Goal: Task Accomplishment & Management: Use online tool/utility

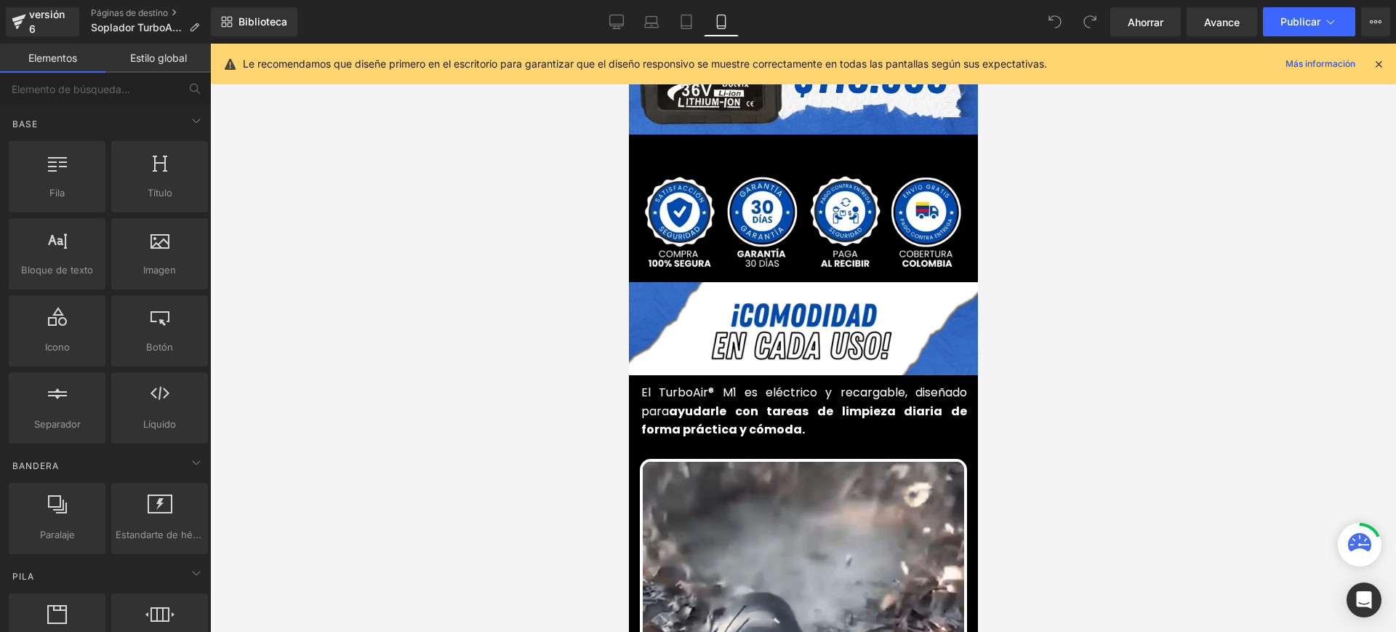
scroll to position [454, 0]
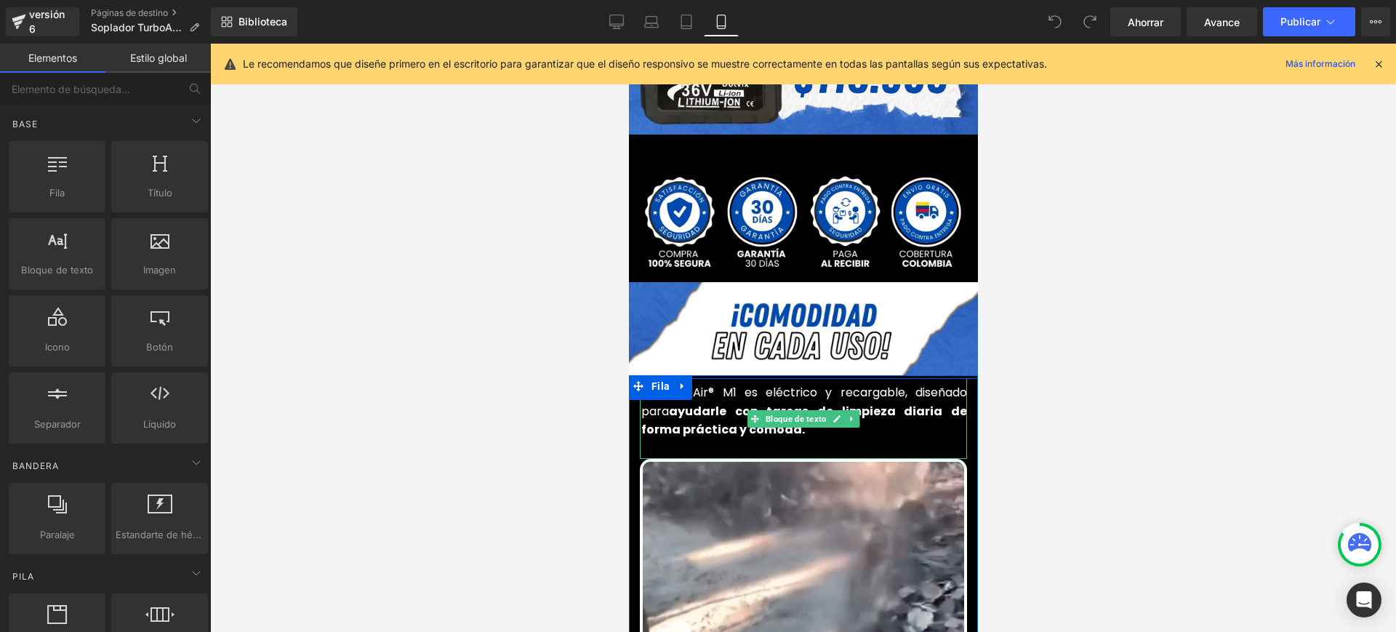
click at [718, 384] on font "El TurboAir® M1 es eléctrico y recargable, diseñado para" at bounding box center [804, 402] width 326 height 36
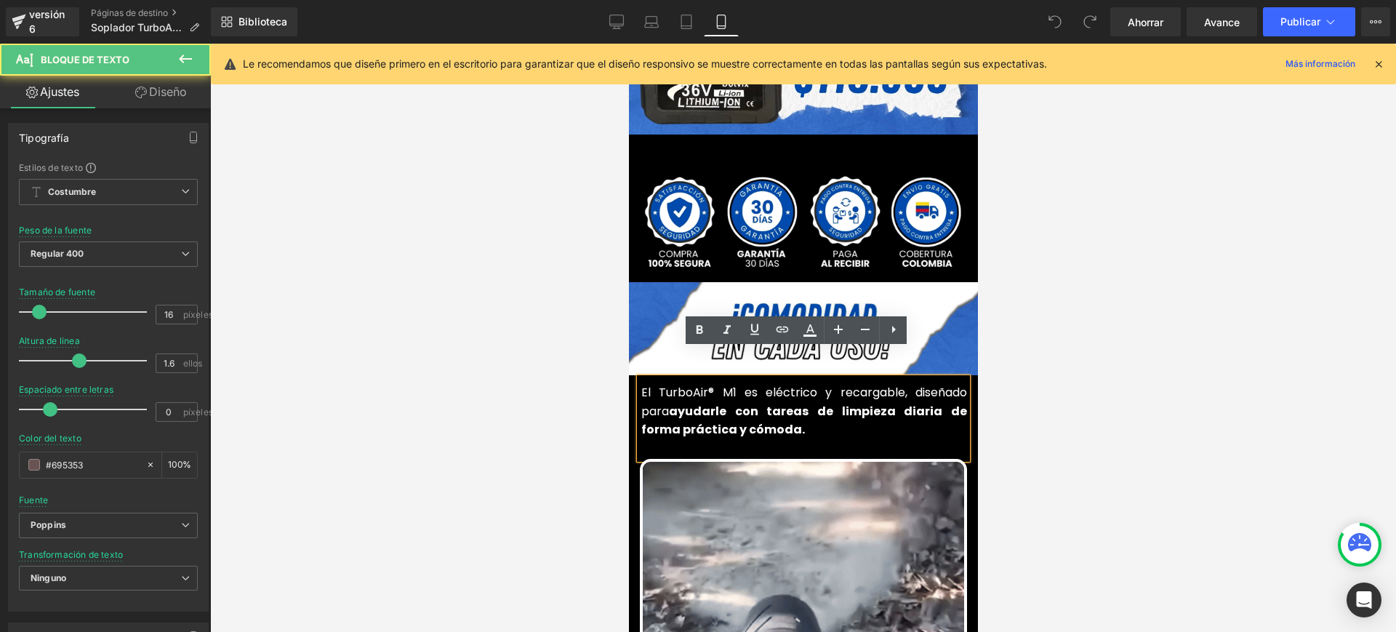
drag, startPoint x: 734, startPoint y: 364, endPoint x: 750, endPoint y: 390, distance: 31.3
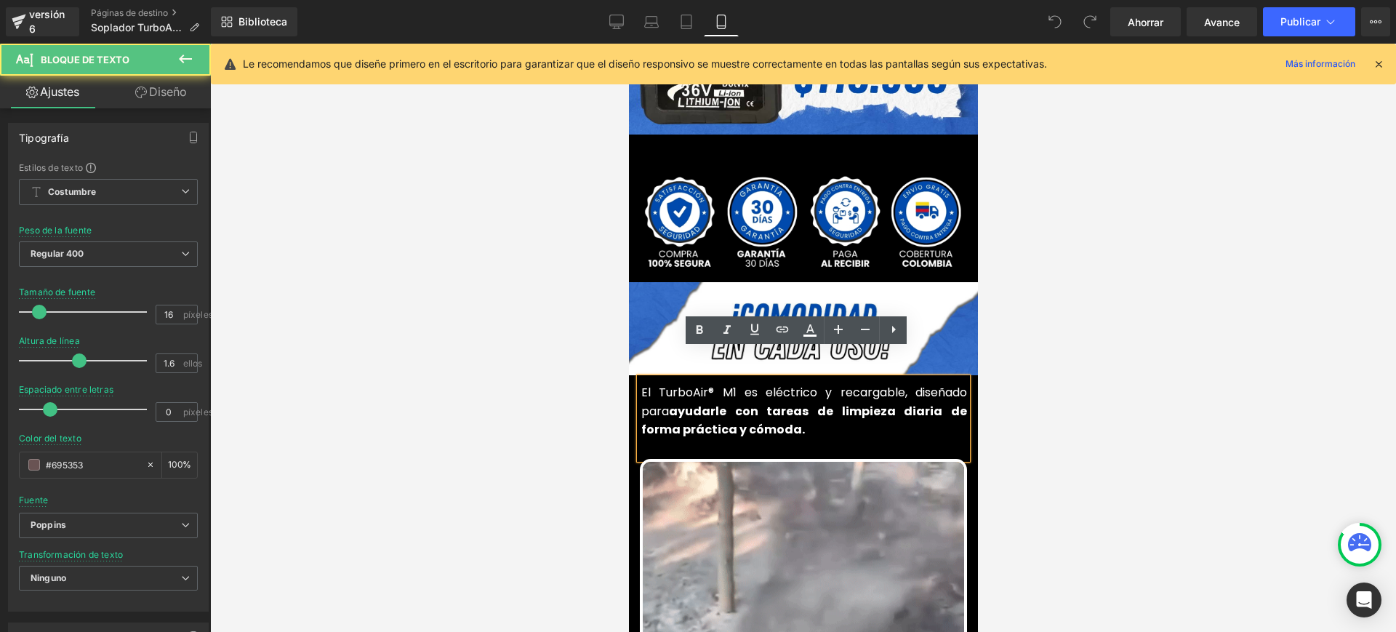
click at [734, 384] on font "El TurboAir® M1 es eléctrico y recargable, diseñado para" at bounding box center [804, 402] width 326 height 36
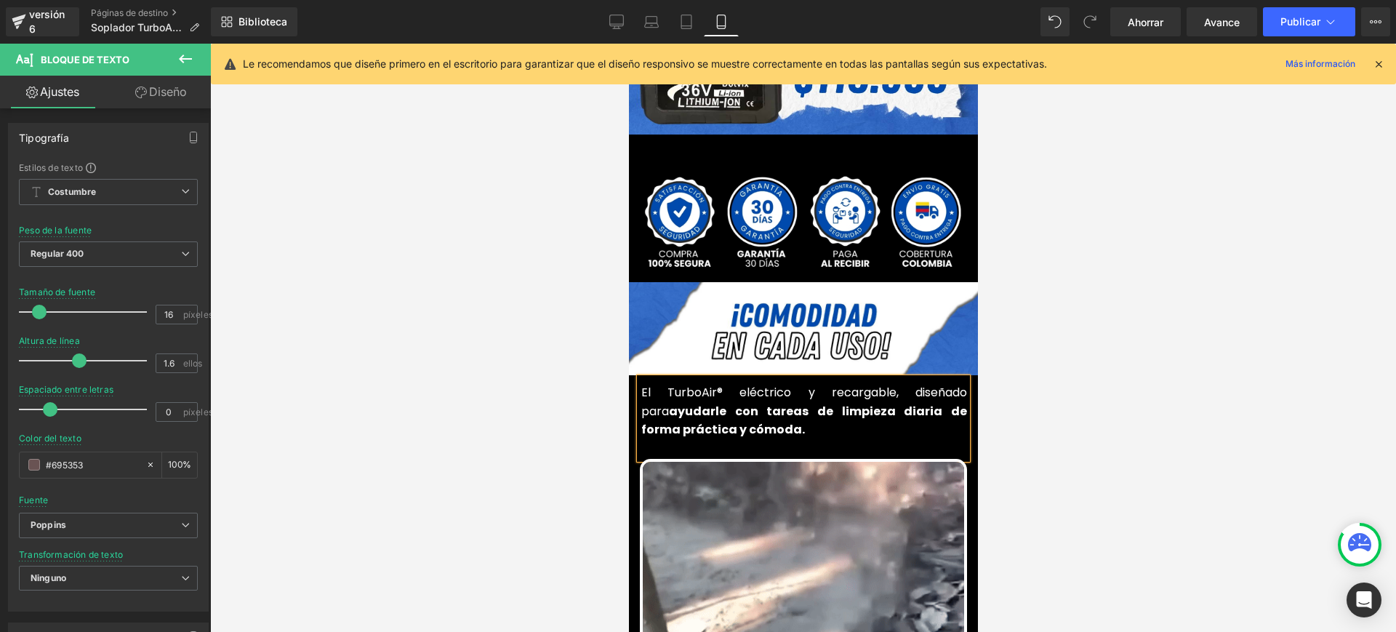
click at [654, 384] on font "El TurboAir® eléctrico y recargable, diseñado para" at bounding box center [804, 402] width 326 height 36
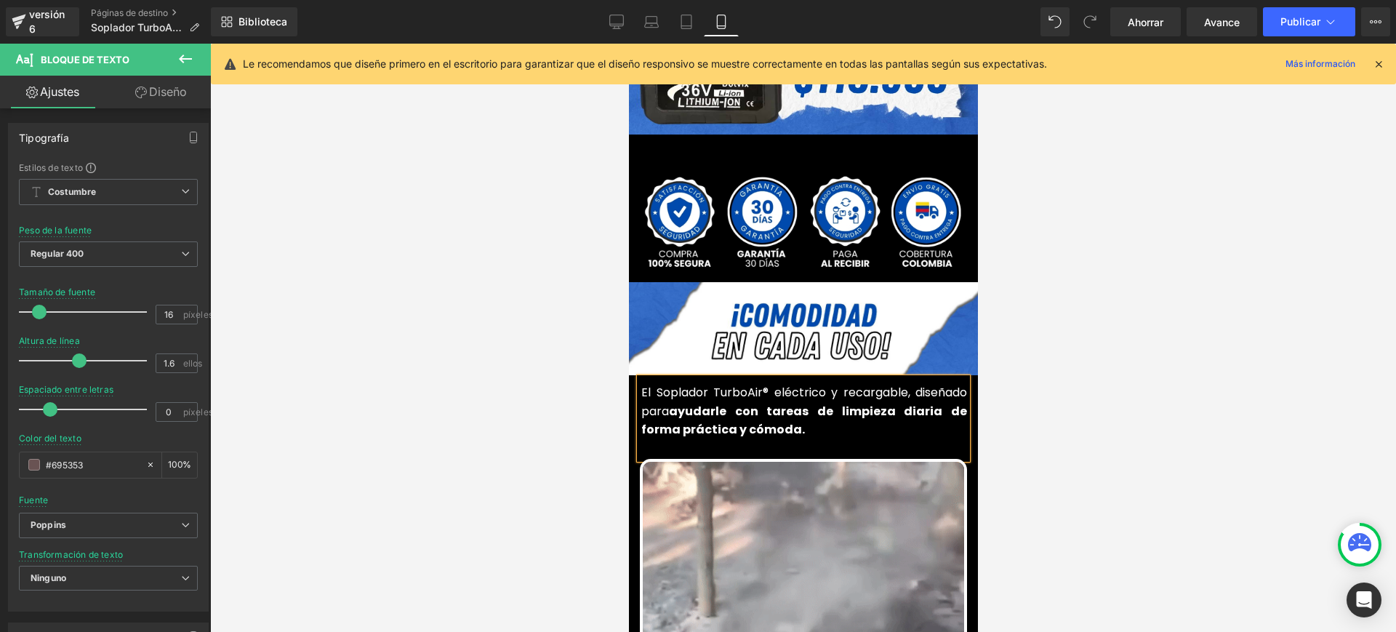
click at [714, 403] on font "ayudarle con tareas de limpieza diaria de forma práctica y cómoda." at bounding box center [804, 421] width 326 height 36
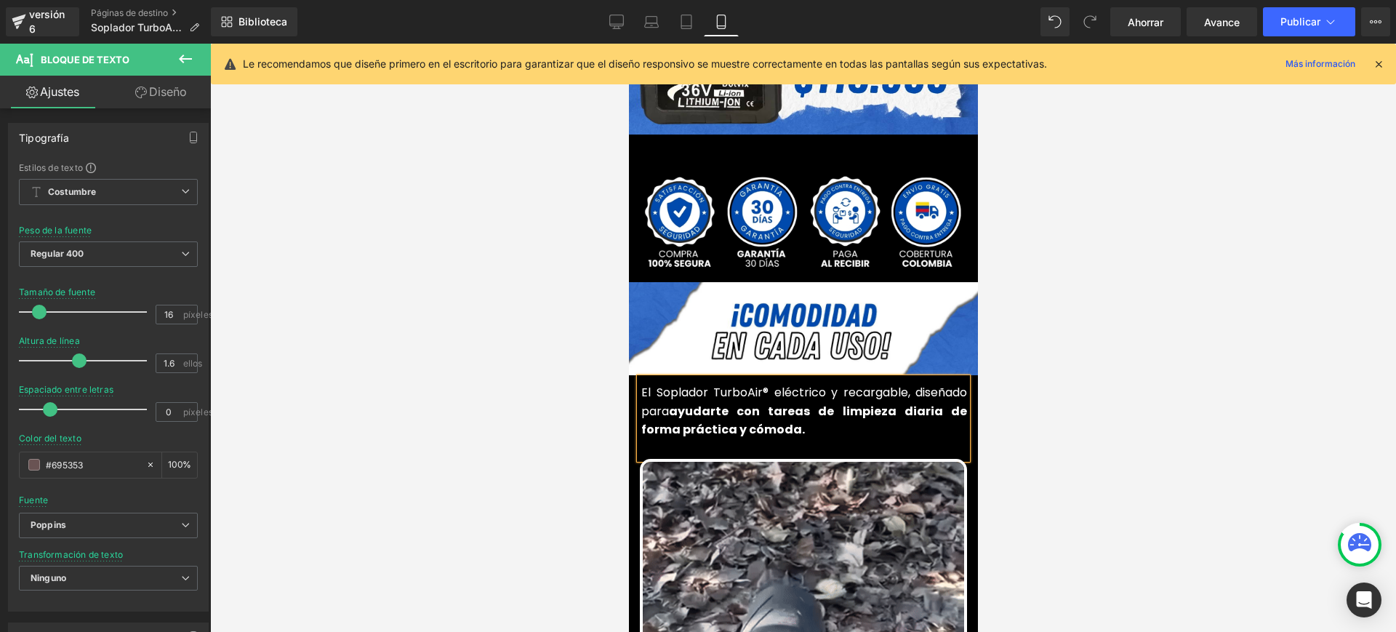
click at [904, 403] on font "ayudarte con tareas de limpieza diaria de forma práctica y cómoda." at bounding box center [804, 421] width 326 height 36
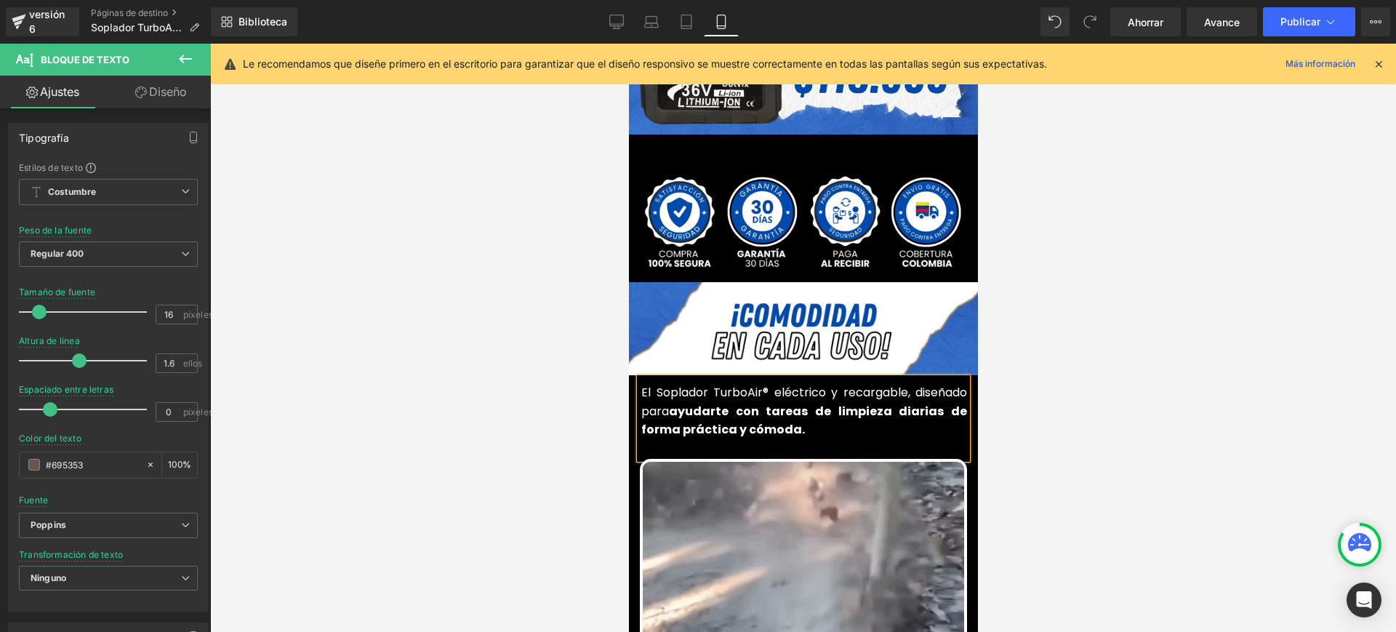
click at [814, 406] on p "El Soplador TurboAir® eléctrico y recargable, diseñado para ayudarte con tareas…" at bounding box center [804, 411] width 326 height 56
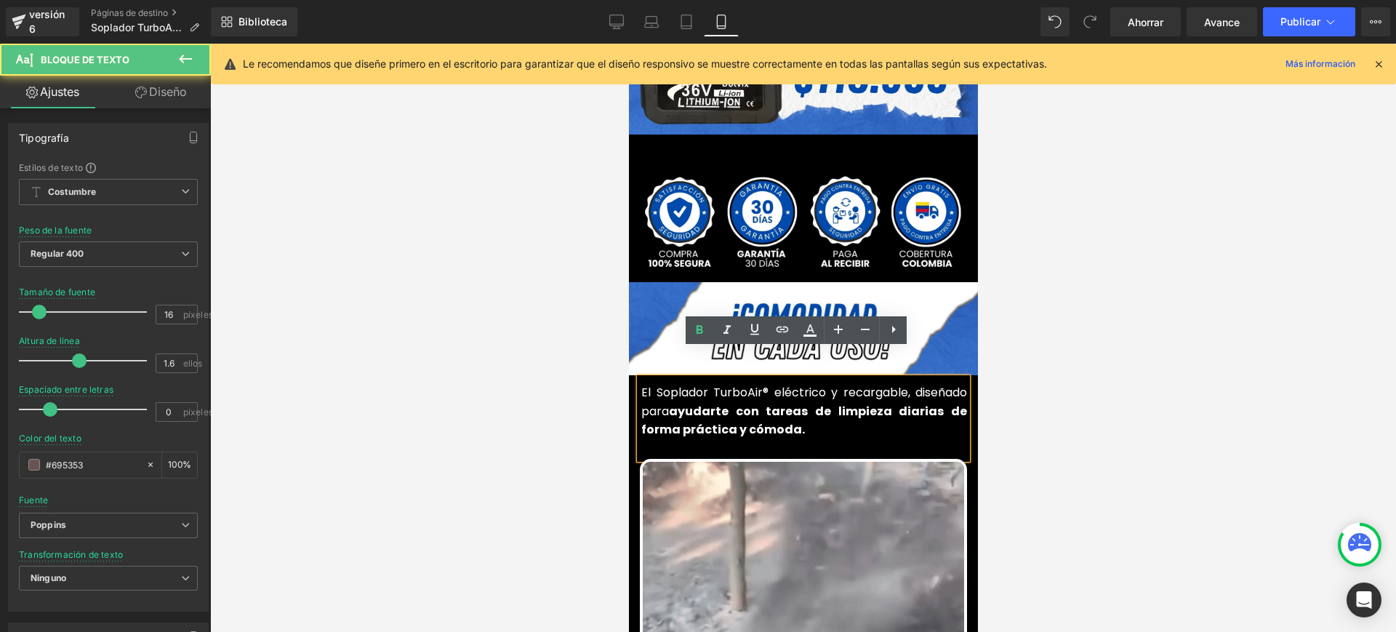
click at [1158, 276] on div at bounding box center [803, 338] width 1186 height 588
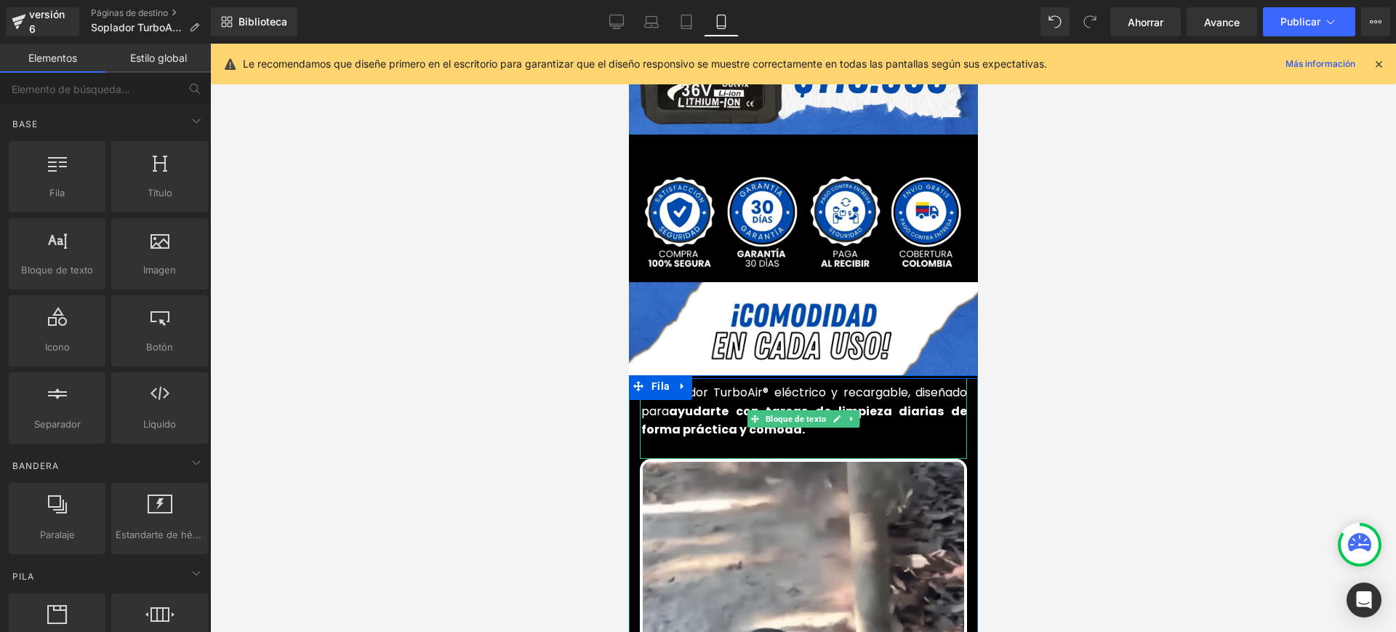
click at [802, 404] on p "El Soplador TurboAir® eléctrico y recargable, diseñado para ayudarte con tareas…" at bounding box center [804, 411] width 326 height 56
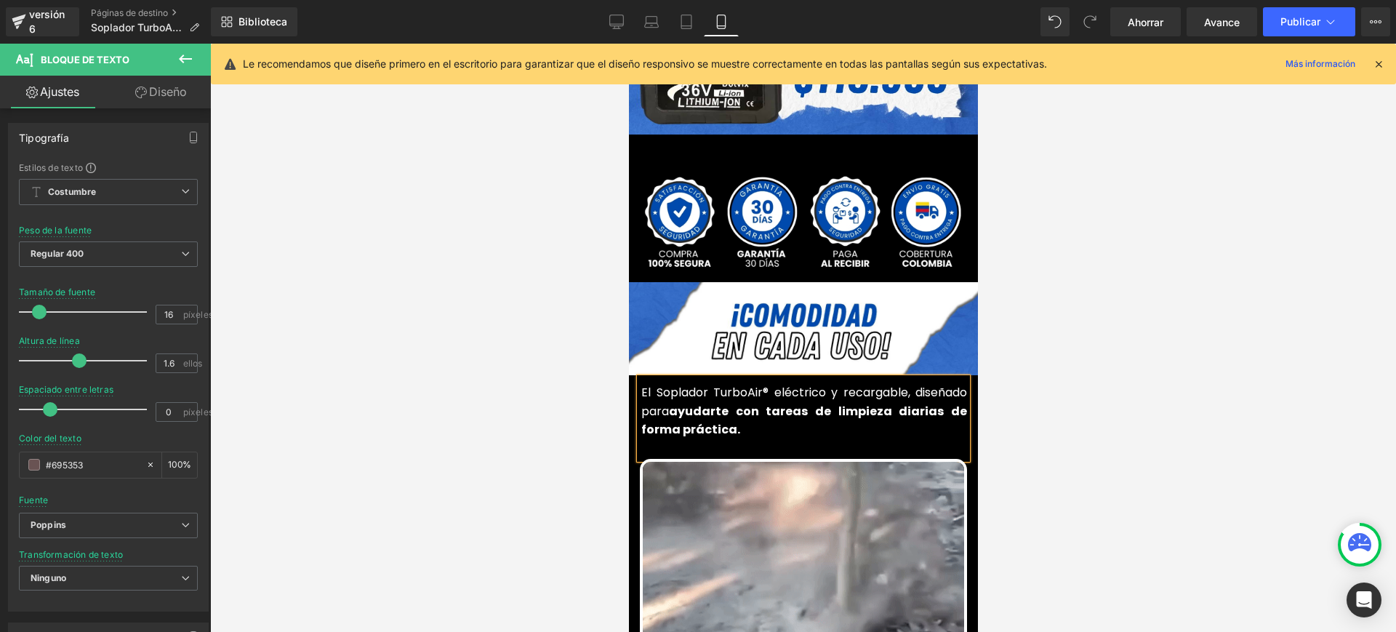
click at [1158, 352] on div at bounding box center [803, 338] width 1186 height 588
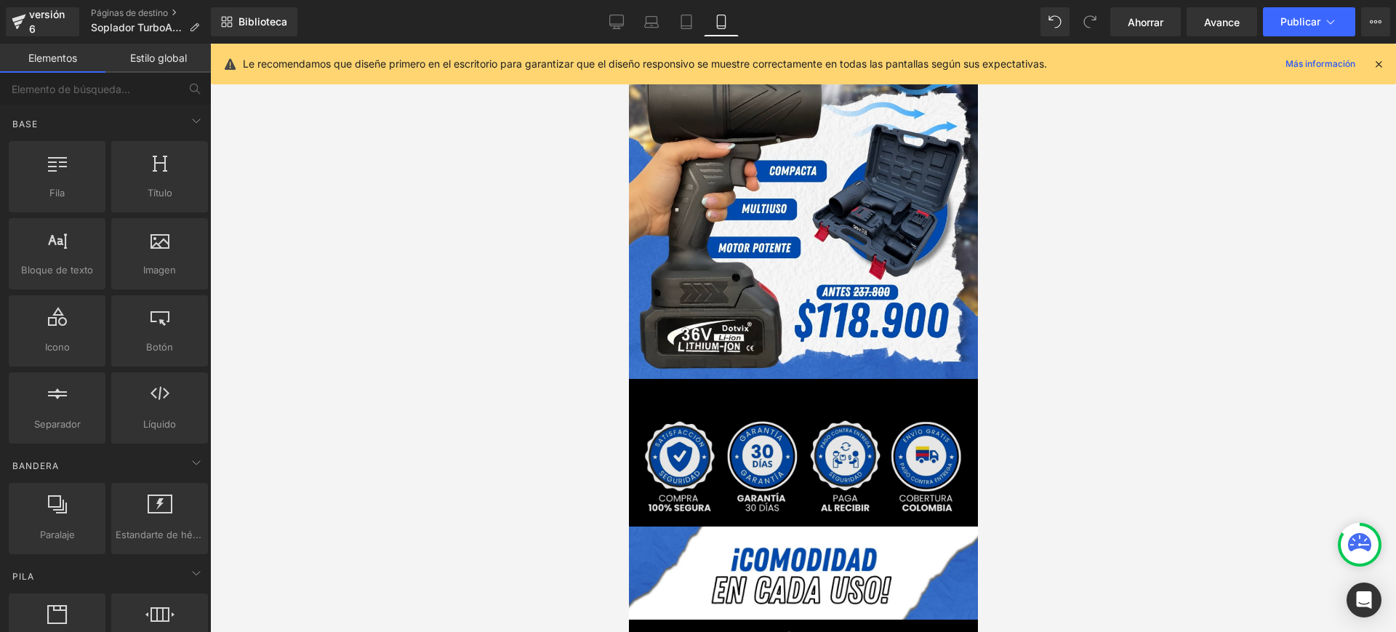
scroll to position [273, 0]
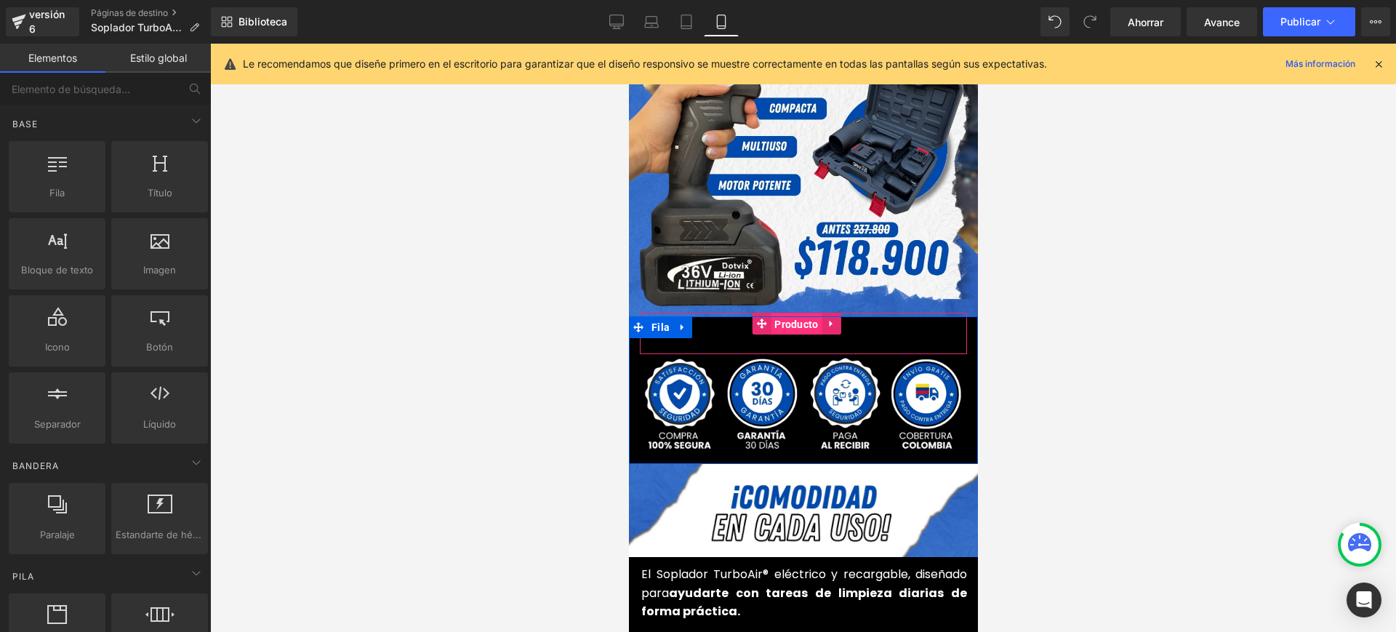
click at [798, 318] on font "Producto" at bounding box center [796, 324] width 44 height 12
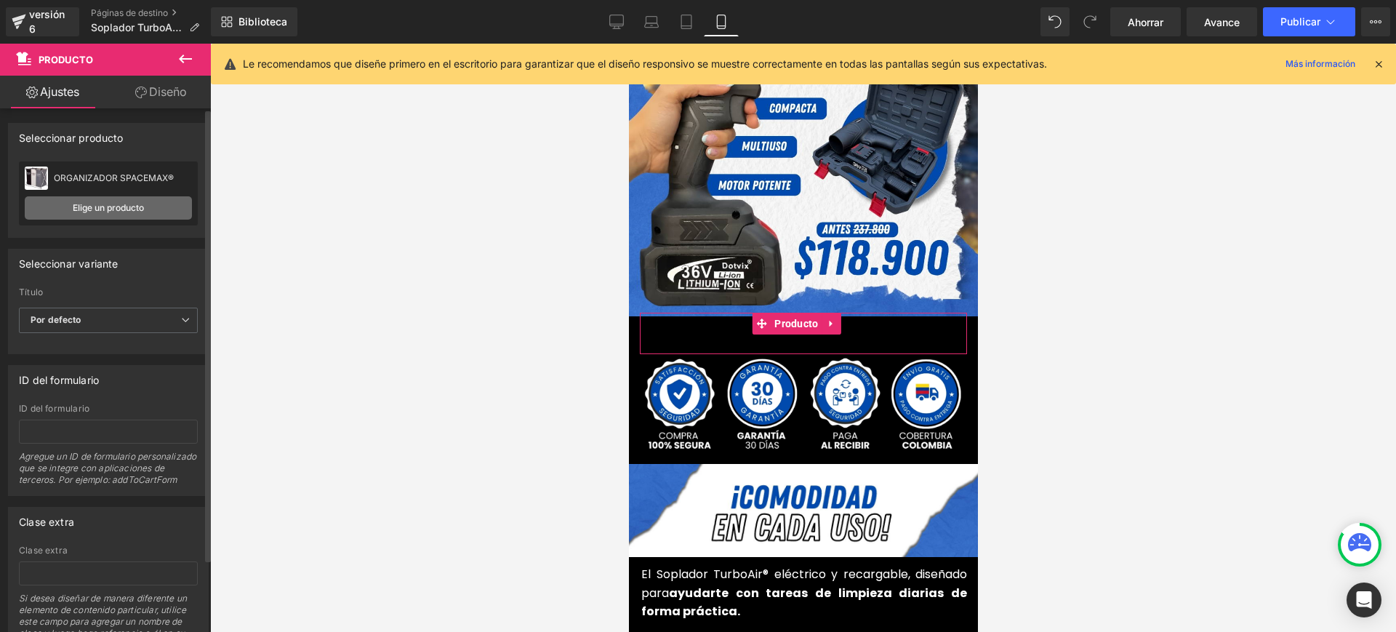
click at [122, 203] on font "Elige un producto" at bounding box center [108, 207] width 71 height 11
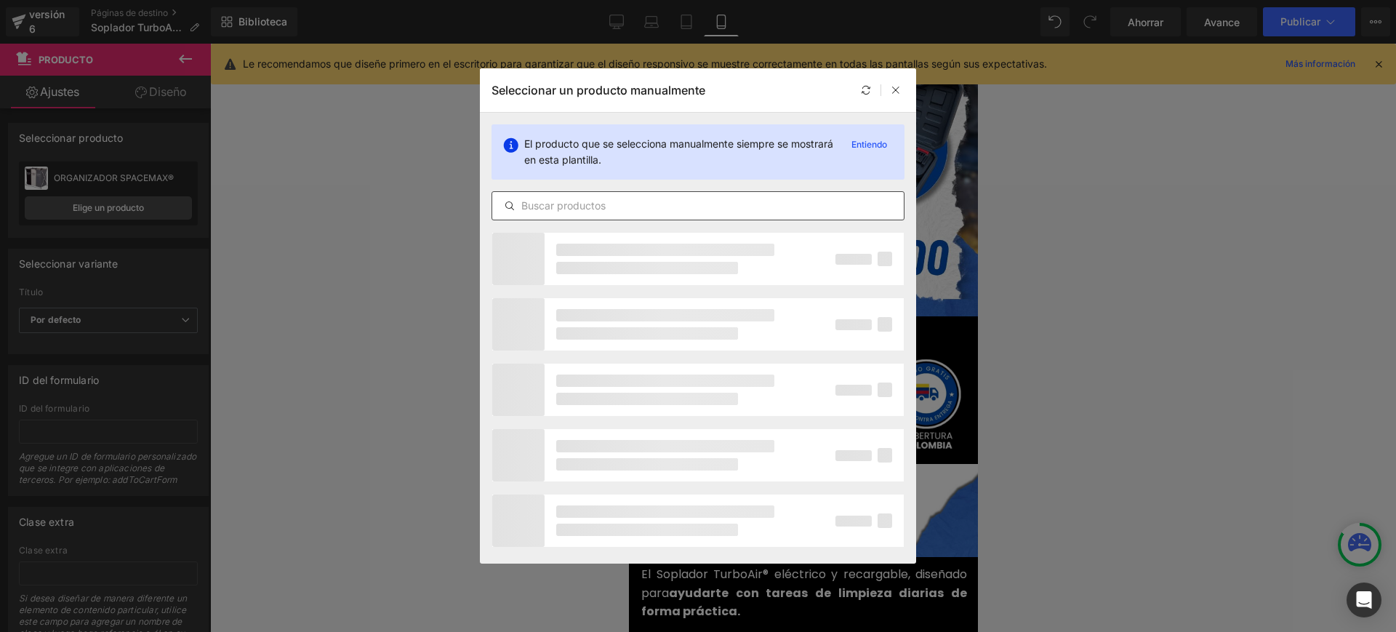
click at [625, 202] on input "text" at bounding box center [698, 205] width 412 height 17
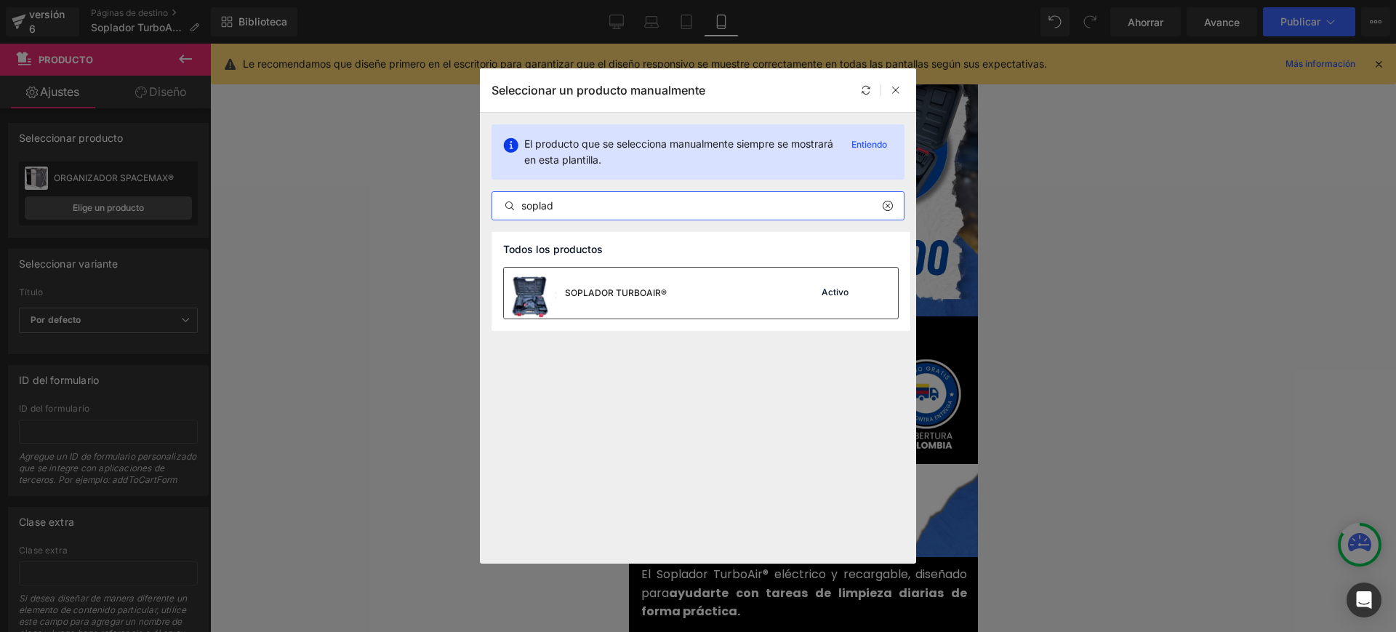
type input "soplad"
click at [644, 292] on font "SOPLADOR TURBOAIR®" at bounding box center [616, 292] width 102 height 11
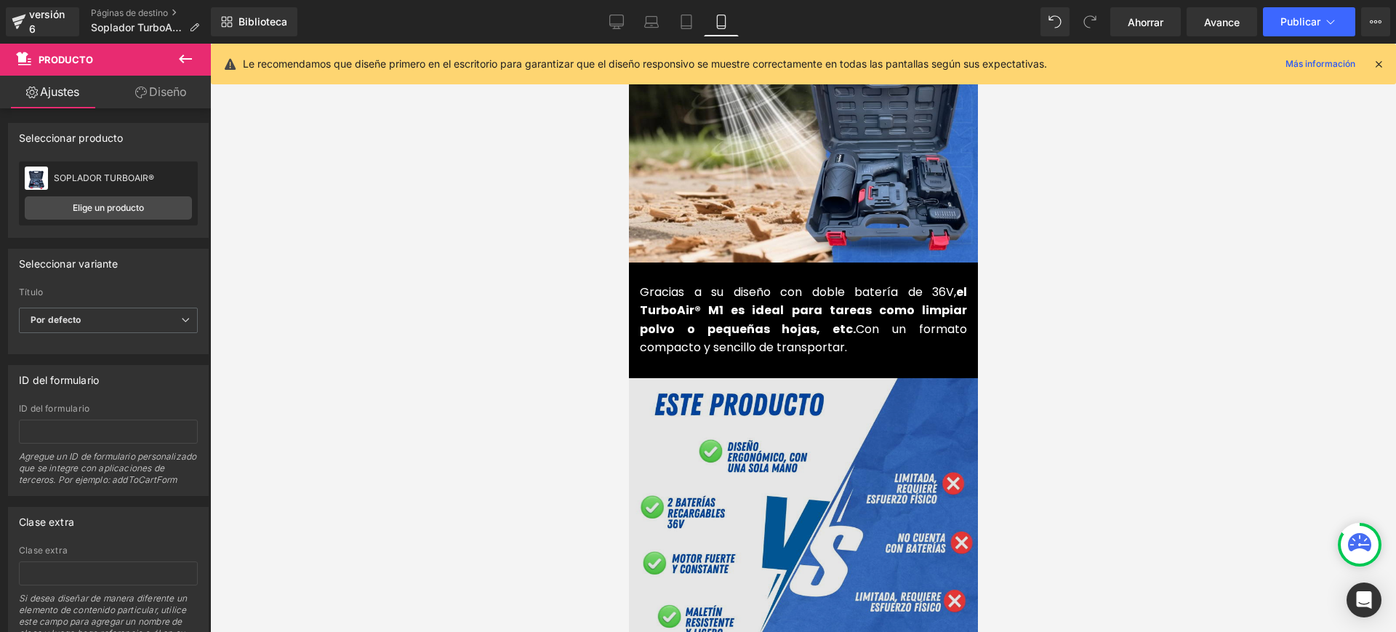
scroll to position [1727, 0]
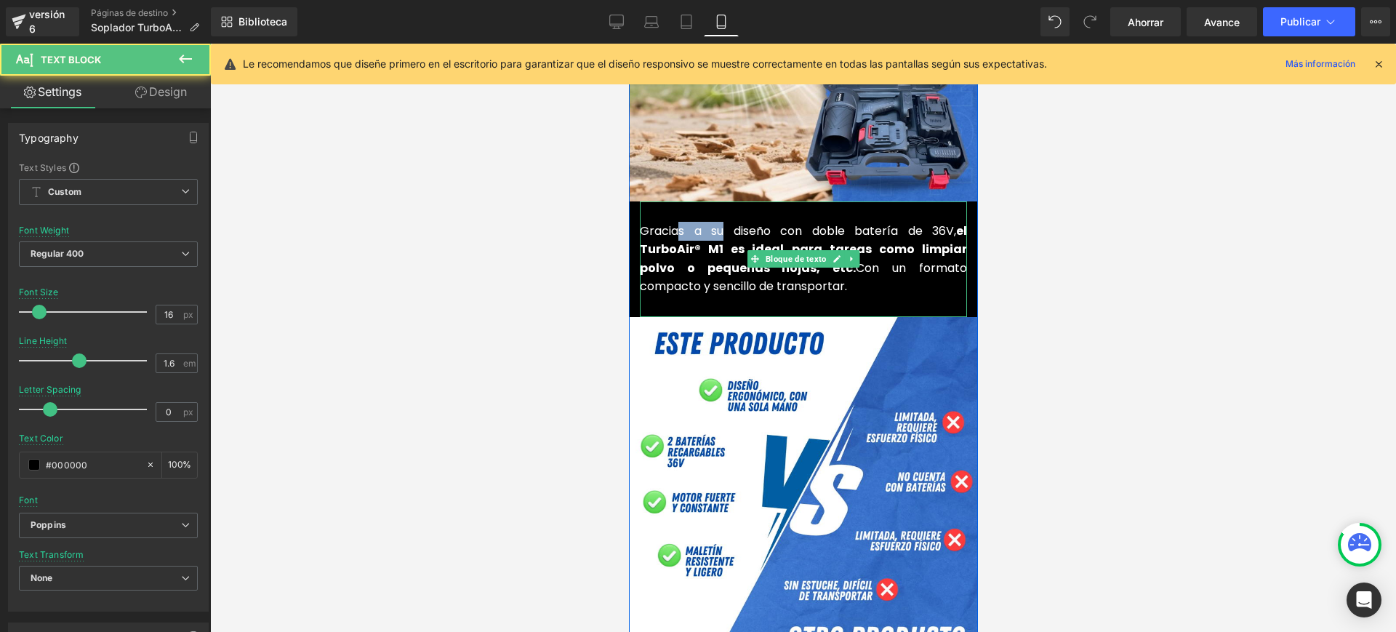
drag, startPoint x: 694, startPoint y: 195, endPoint x: 667, endPoint y: 194, distance: 26.2
click at [668, 222] on font "Gracias a su diseño con doble batería de 36V," at bounding box center [797, 230] width 316 height 17
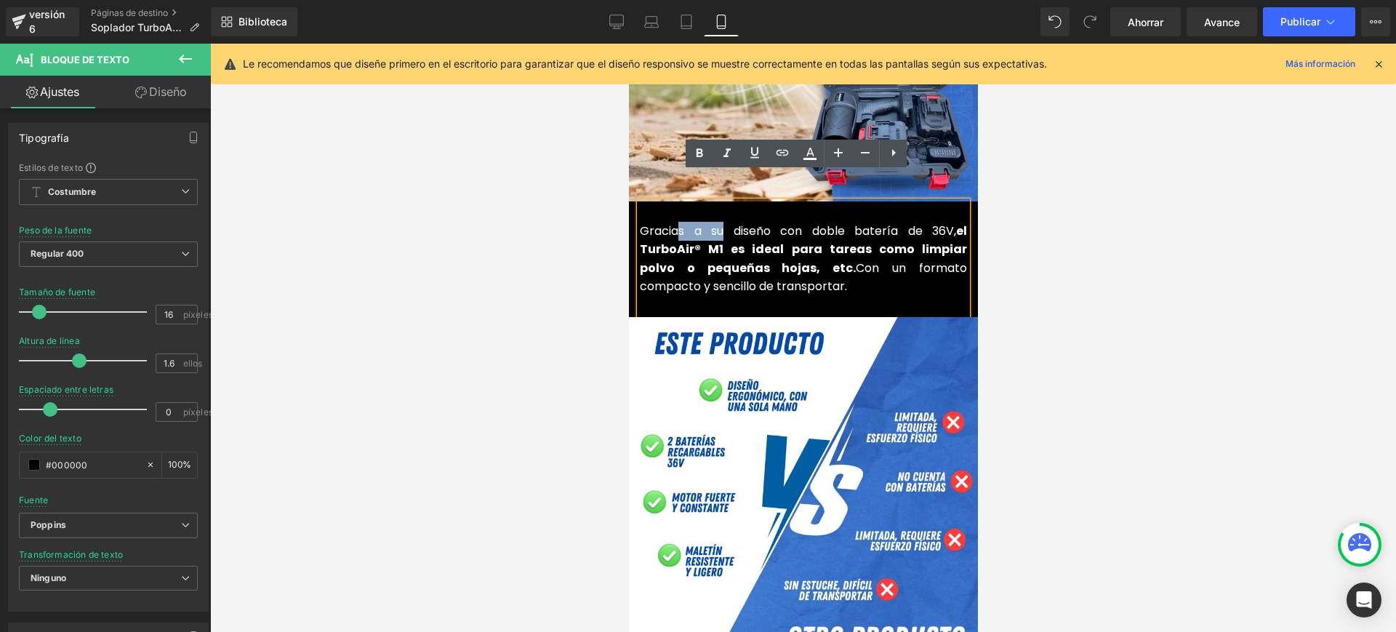
click at [739, 222] on font "Gracias a su diseño con doble batería de 36V," at bounding box center [797, 230] width 316 height 17
click at [717, 222] on font "Gracias a su diseño con doble batería de 36V," at bounding box center [797, 230] width 316 height 17
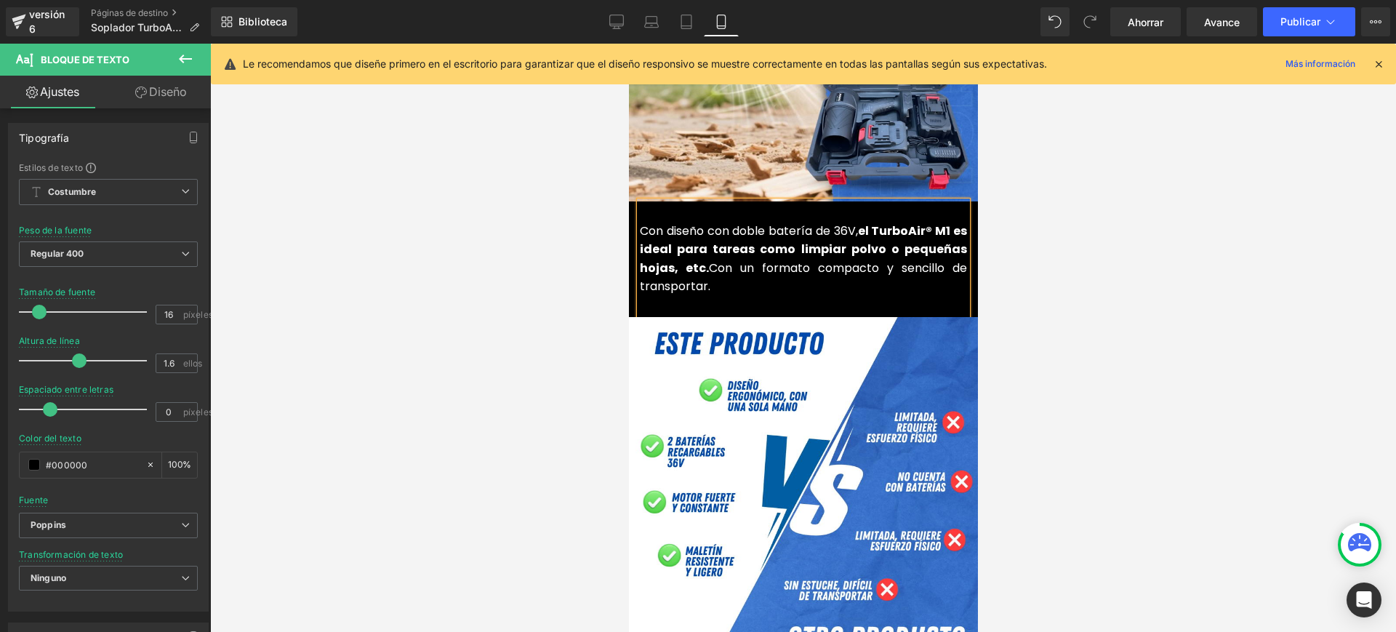
click at [867, 222] on font "el TurboAir® M1 es ideal para tareas como limpiar polvo o pequeñas hojas, etc." at bounding box center [802, 249] width 327 height 54
drag, startPoint x: 943, startPoint y: 198, endPoint x: 952, endPoint y: 256, distance: 58.8
click at [944, 222] on font "TurboAir® M1 es ideal para tareas como limpiar polvo o pequeñas hojas, etc." at bounding box center [802, 249] width 327 height 54
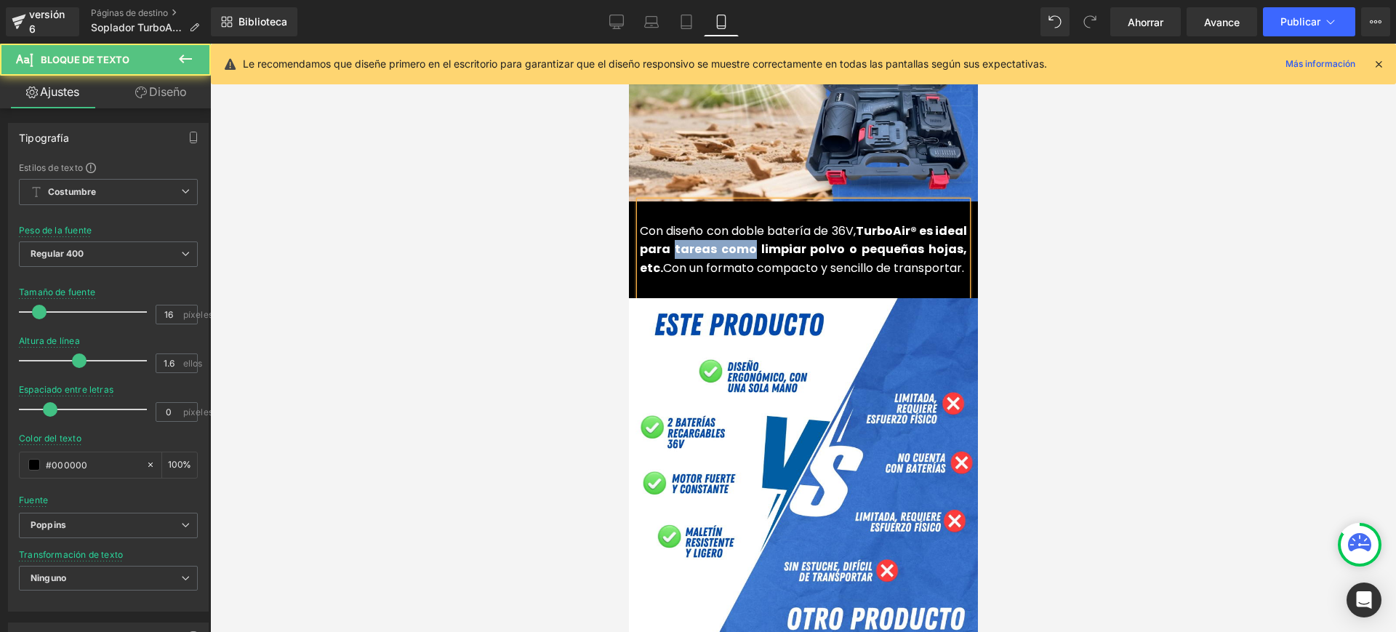
drag, startPoint x: 787, startPoint y: 222, endPoint x: 703, endPoint y: 222, distance: 84.3
click at [703, 222] on font "TurboAir® es ideal para tareas como limpiar polvo o pequeñas hojas, etc." at bounding box center [802, 249] width 327 height 54
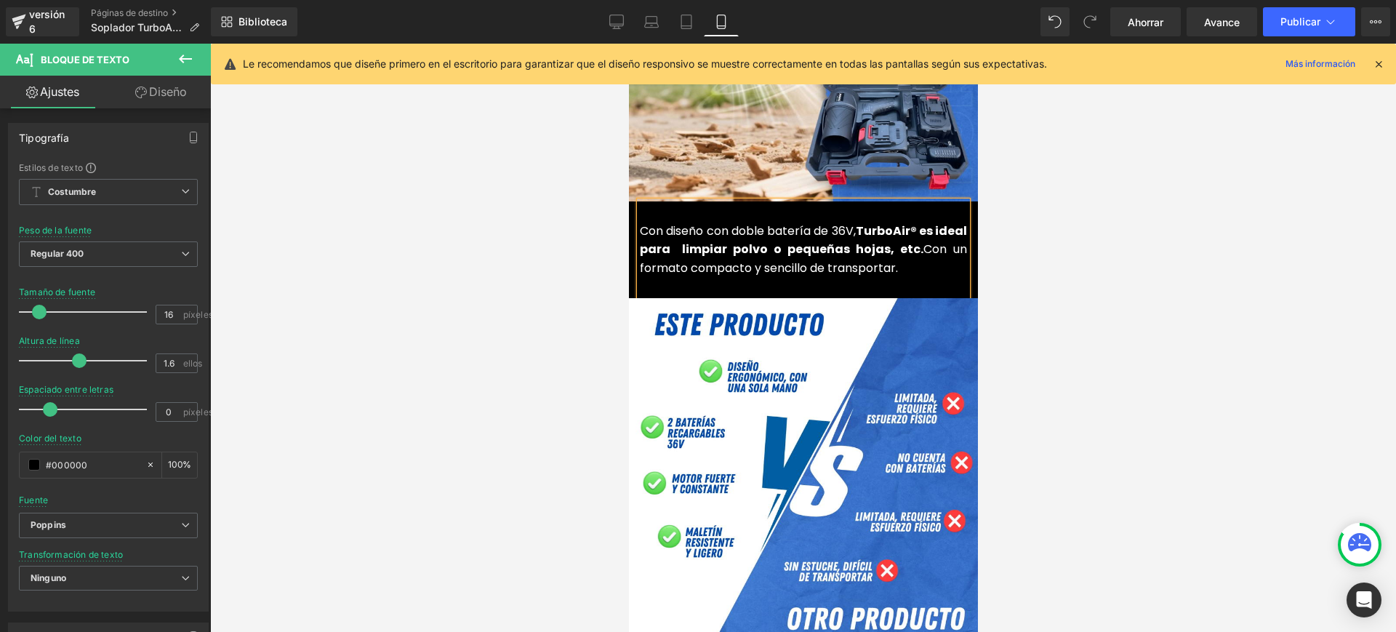
click at [912, 222] on font "TurboAir® es ideal para limpiar polvo o pequeñas hojas, etc." at bounding box center [802, 240] width 327 height 36
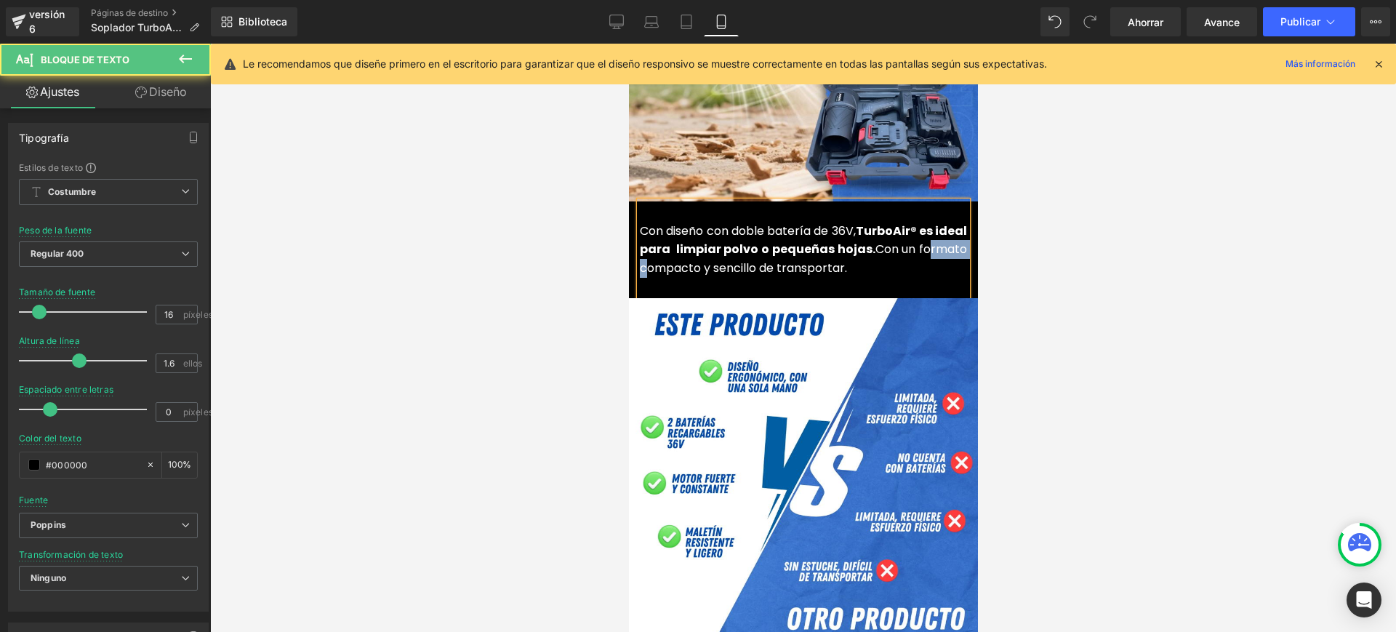
drag, startPoint x: 681, startPoint y: 241, endPoint x: 636, endPoint y: 250, distance: 45.9
click at [639, 250] on div "Con diseño con doble batería de 36V, TurboAir® es ideal para limpiar polvo o pe…" at bounding box center [802, 249] width 327 height 97
click at [1103, 256] on div at bounding box center [803, 338] width 1186 height 588
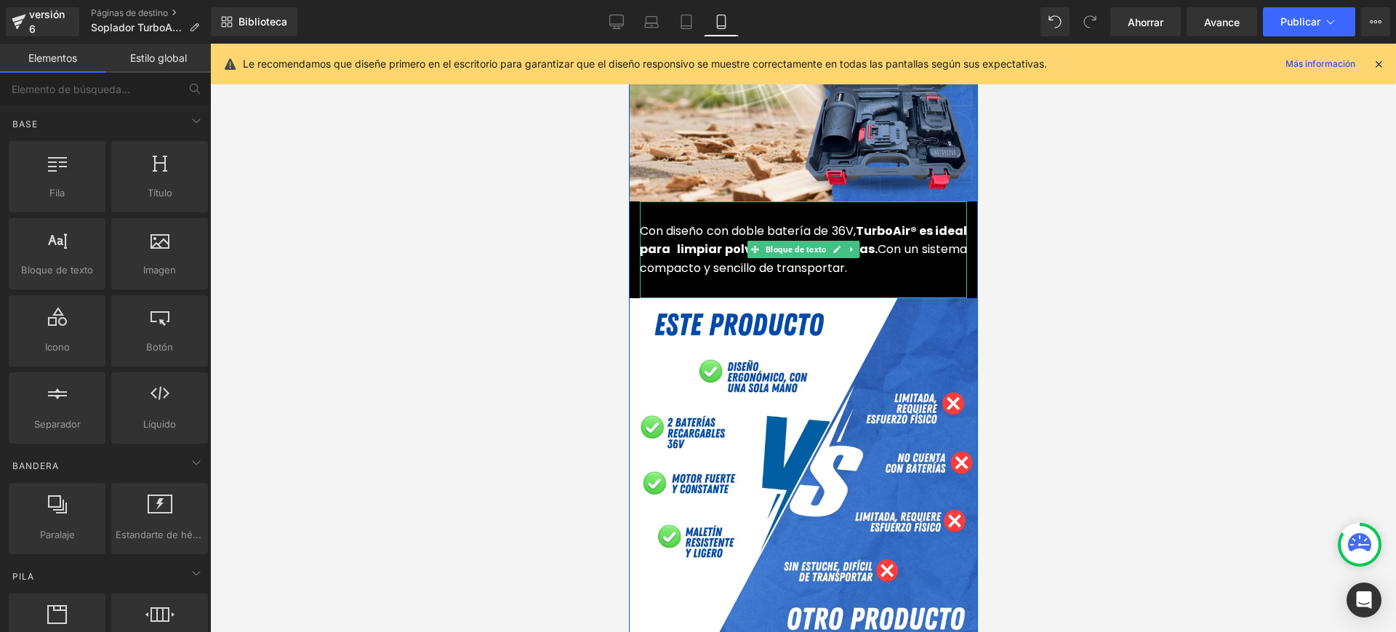
click at [665, 222] on font "Con diseño con doble batería de 36V," at bounding box center [747, 230] width 216 height 17
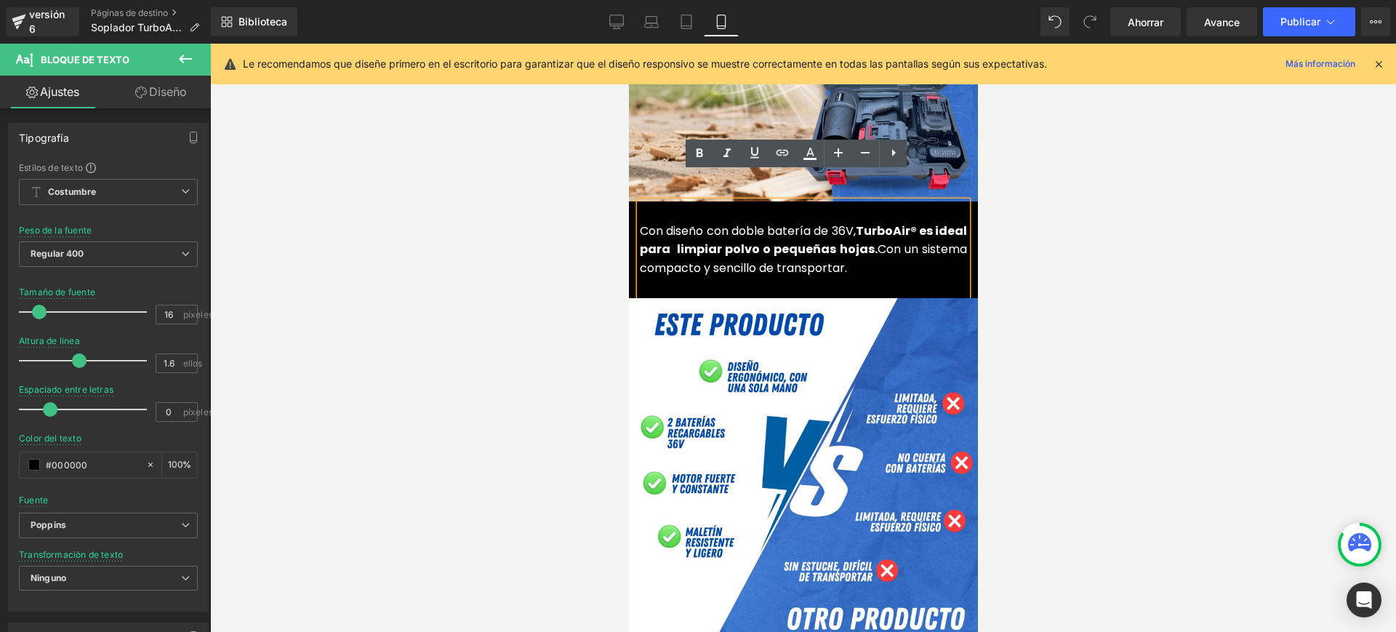
click at [737, 222] on font "Con diseño con doble batería de 36V," at bounding box center [747, 230] width 216 height 17
click at [666, 222] on font "Con diseñodoble batería de 36V," at bounding box center [742, 230] width 207 height 17
click at [721, 222] on font "Con su diseñodoble batería de 36V," at bounding box center [745, 230] width 212 height 17
click at [864, 249] on div "Con su diseño doble batería de 36V, TurboAir® es ideal para limpiar polvo o peq…" at bounding box center [802, 249] width 327 height 97
drag, startPoint x: 719, startPoint y: 205, endPoint x: 753, endPoint y: 234, distance: 44.9
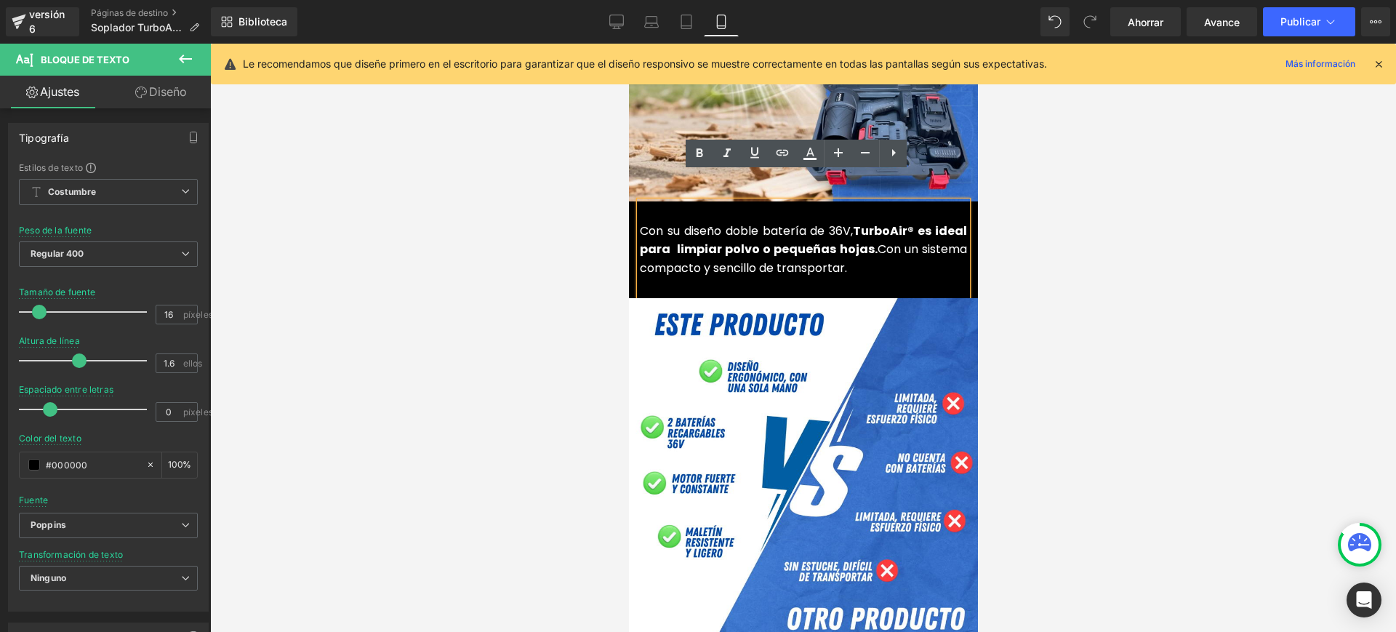
click at [721, 222] on font "Con su diseño doble batería de 36V," at bounding box center [745, 230] width 213 height 17
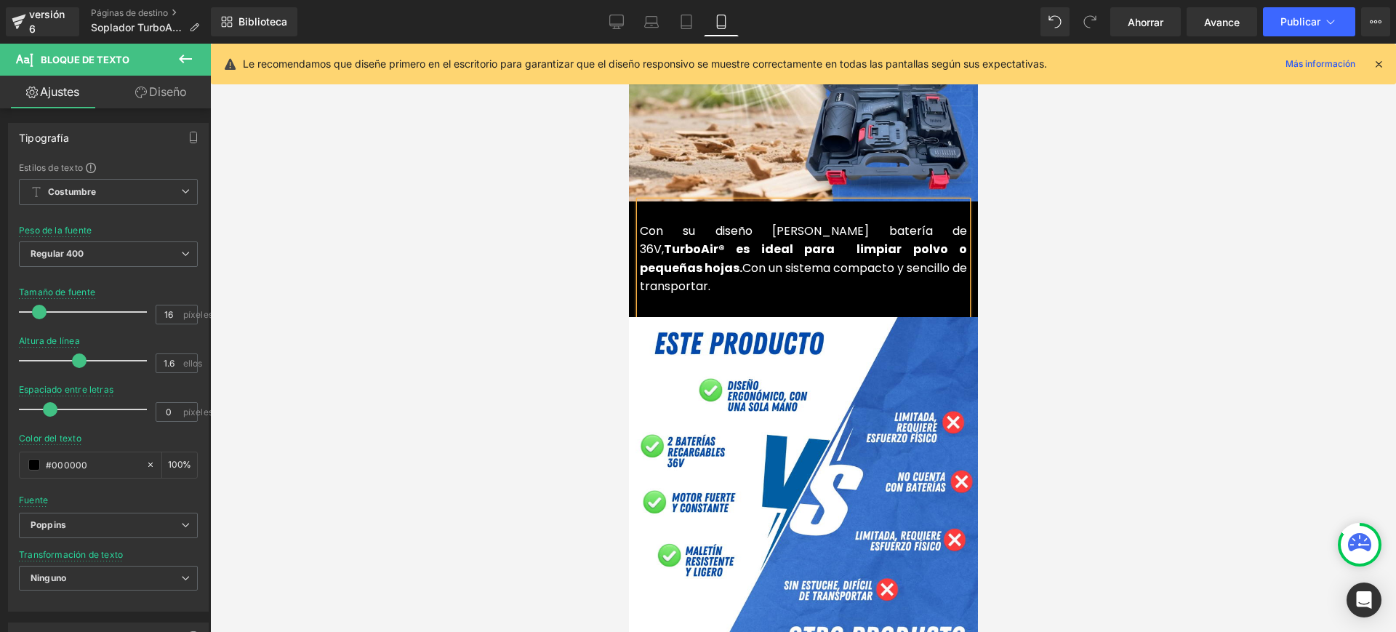
click at [896, 244] on p "Con su diseño [PERSON_NAME] batería de 36V, TurboAir® es ideal para limpiar pol…" at bounding box center [802, 259] width 327 height 74
drag, startPoint x: 657, startPoint y: 220, endPoint x: 690, endPoint y: 268, distance: 58.1
click at [639, 222] on div "Con su diseño [PERSON_NAME] batería de 36V, TurboAir® es ideal para limpiar pol…" at bounding box center [802, 259] width 327 height 116
click at [661, 241] on font "TurboAir® es ideal para limpiar polvo o pequeñas hojas." at bounding box center [802, 259] width 327 height 36
drag, startPoint x: 661, startPoint y: 221, endPoint x: 629, endPoint y: 220, distance: 32.0
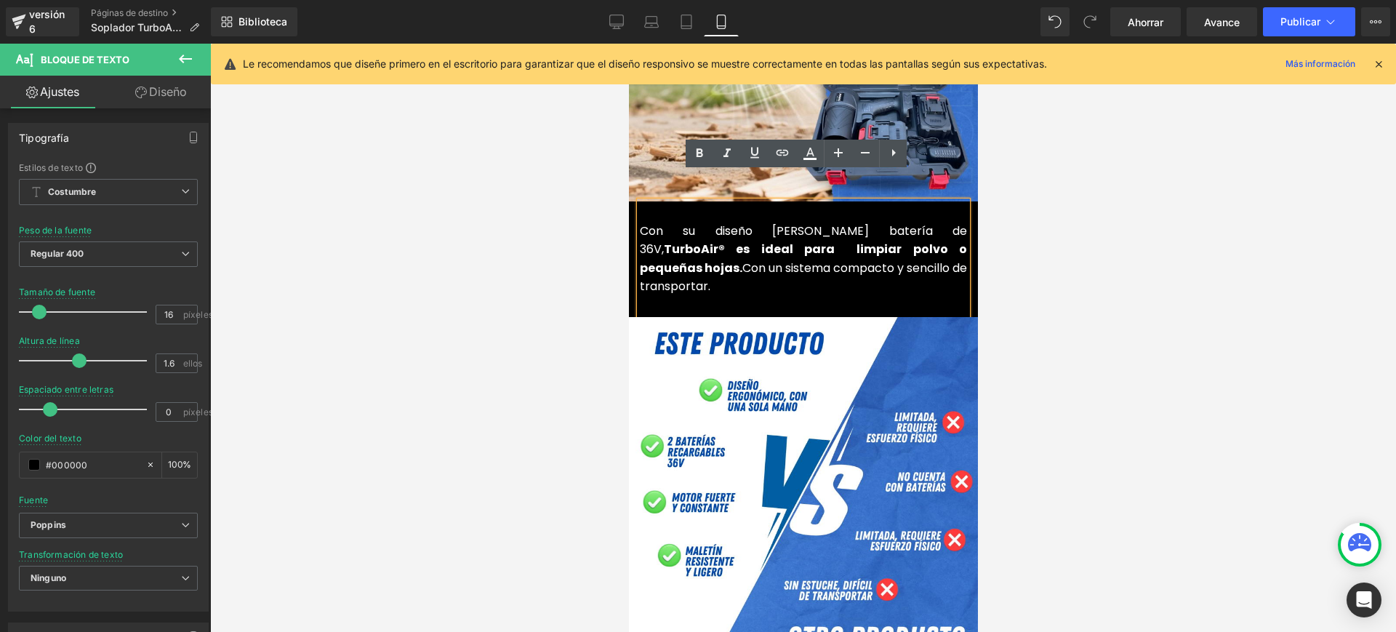
click at [639, 220] on div "Con su diseño [PERSON_NAME] batería de 36V, TurboAir® es ideal para limpiar pol…" at bounding box center [802, 259] width 327 height 116
click at [643, 241] on font "TurboAir® es ideal para limpiar polvo o pequeñas hojas." at bounding box center [802, 259] width 327 height 36
drag, startPoint x: 663, startPoint y: 213, endPoint x: 673, endPoint y: 250, distance: 38.3
click at [664, 241] on font "TurboAir® es ideal para limpiar polvo o pequeñas hojas." at bounding box center [802, 259] width 327 height 36
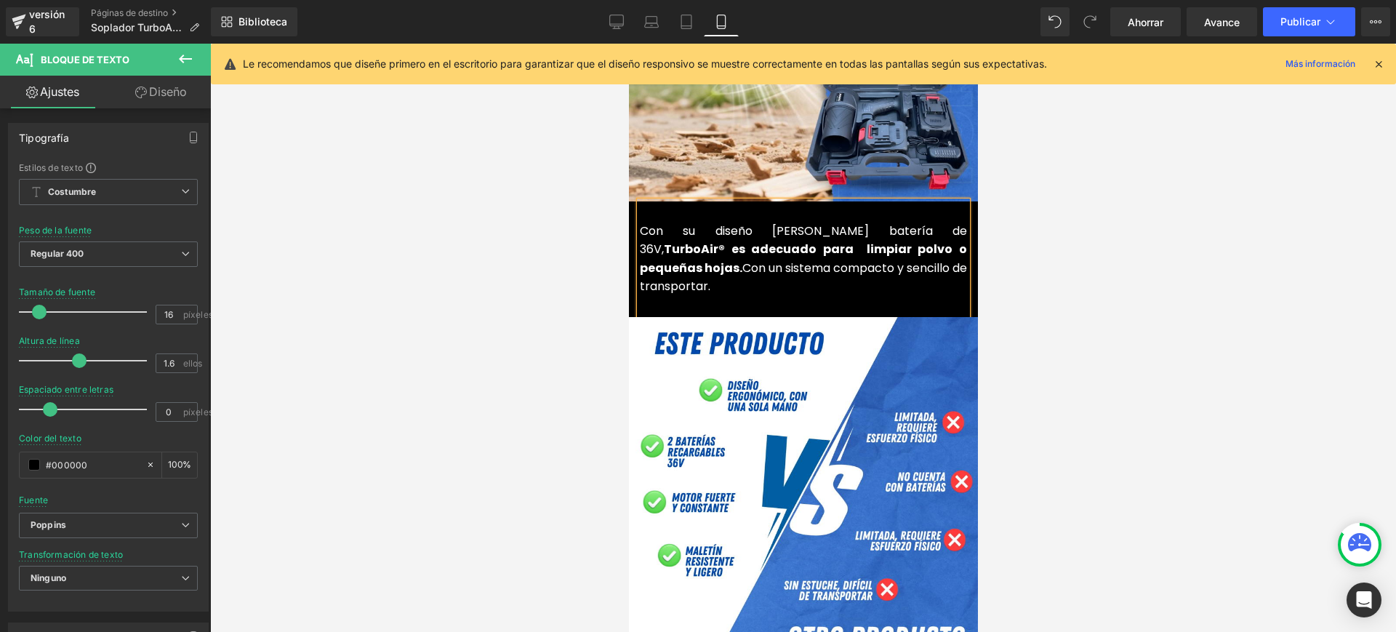
click at [921, 243] on p "Con su diseño [PERSON_NAME] batería de 36V, TurboAir® es adecuado para limpiar …" at bounding box center [802, 259] width 327 height 74
click at [1057, 235] on div at bounding box center [803, 338] width 1186 height 588
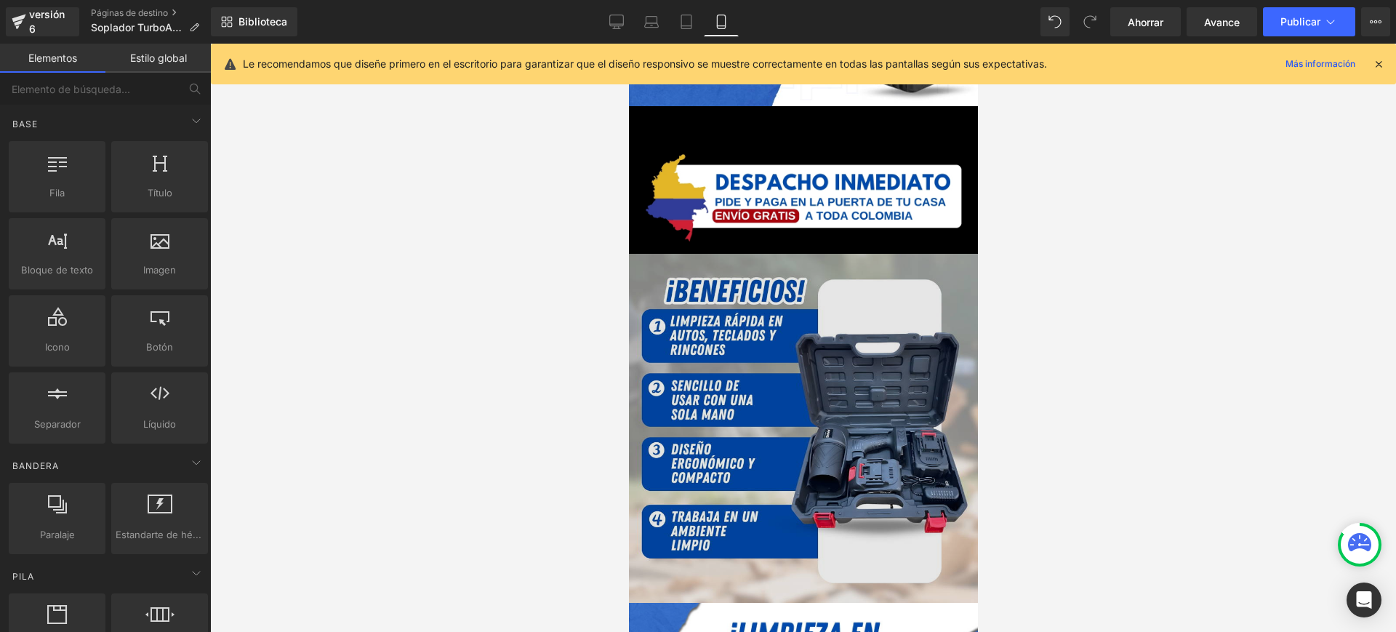
scroll to position [2272, 0]
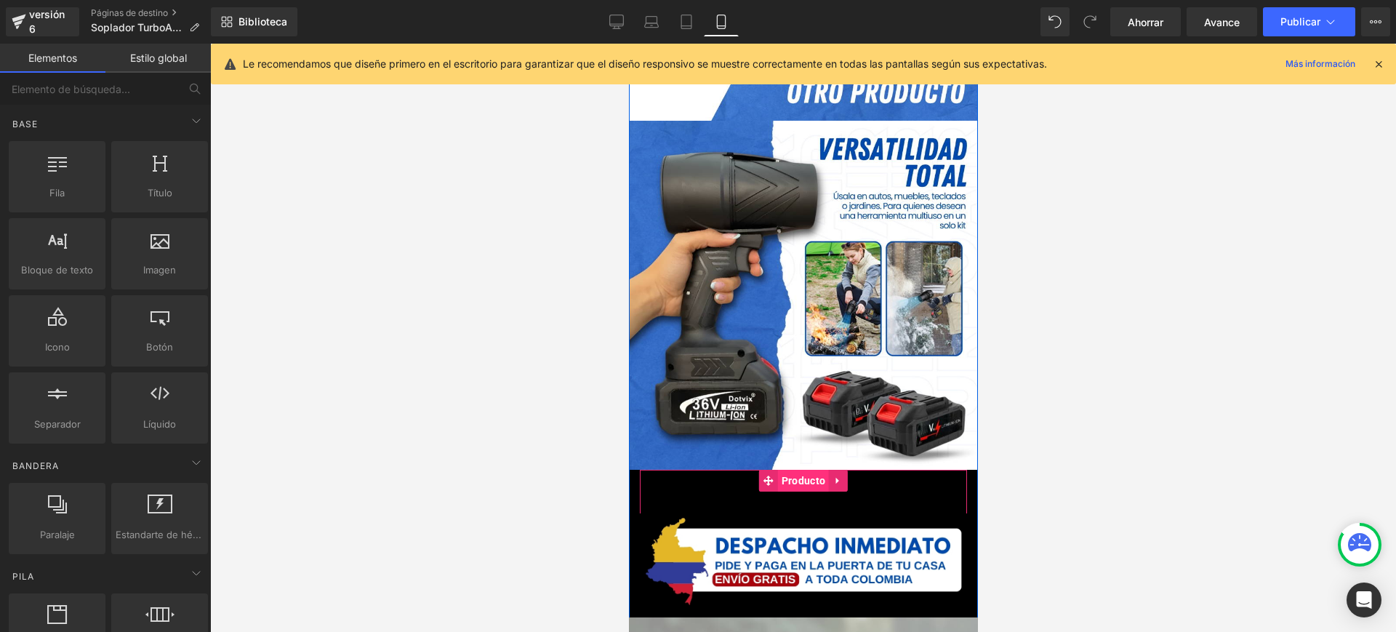
click at [802, 475] on font "Producto" at bounding box center [803, 481] width 44 height 12
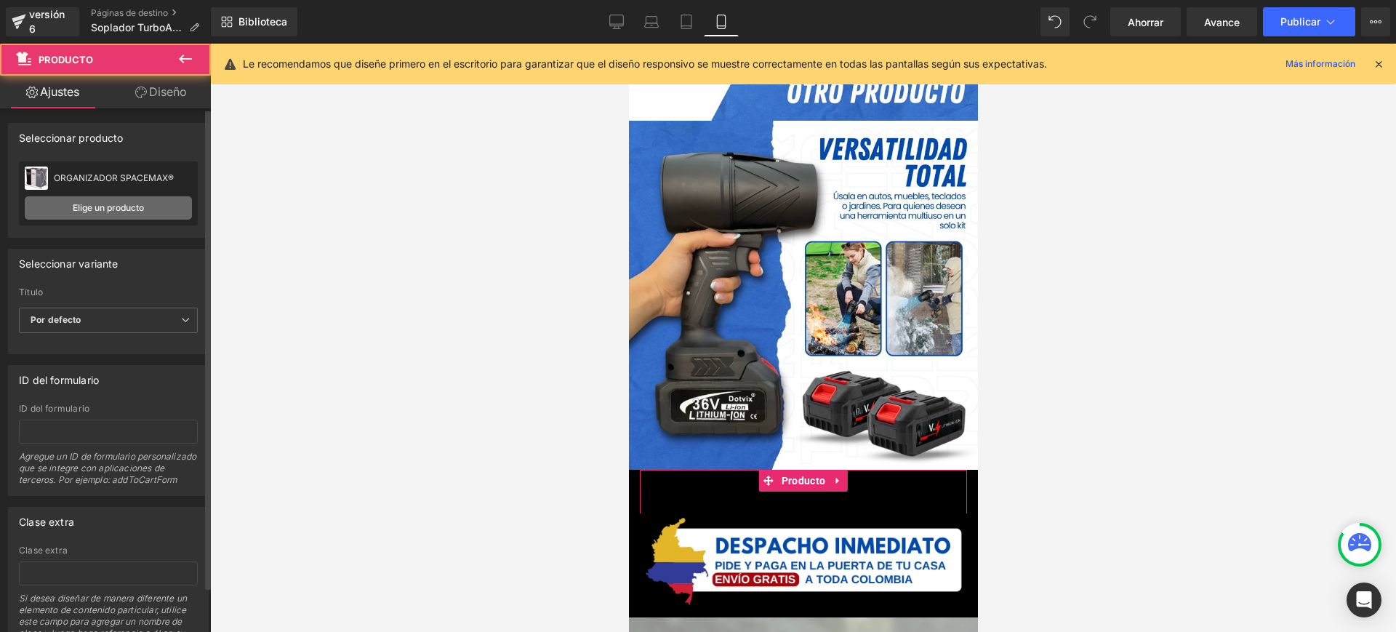
click at [111, 207] on font "Elige un producto" at bounding box center [108, 207] width 71 height 11
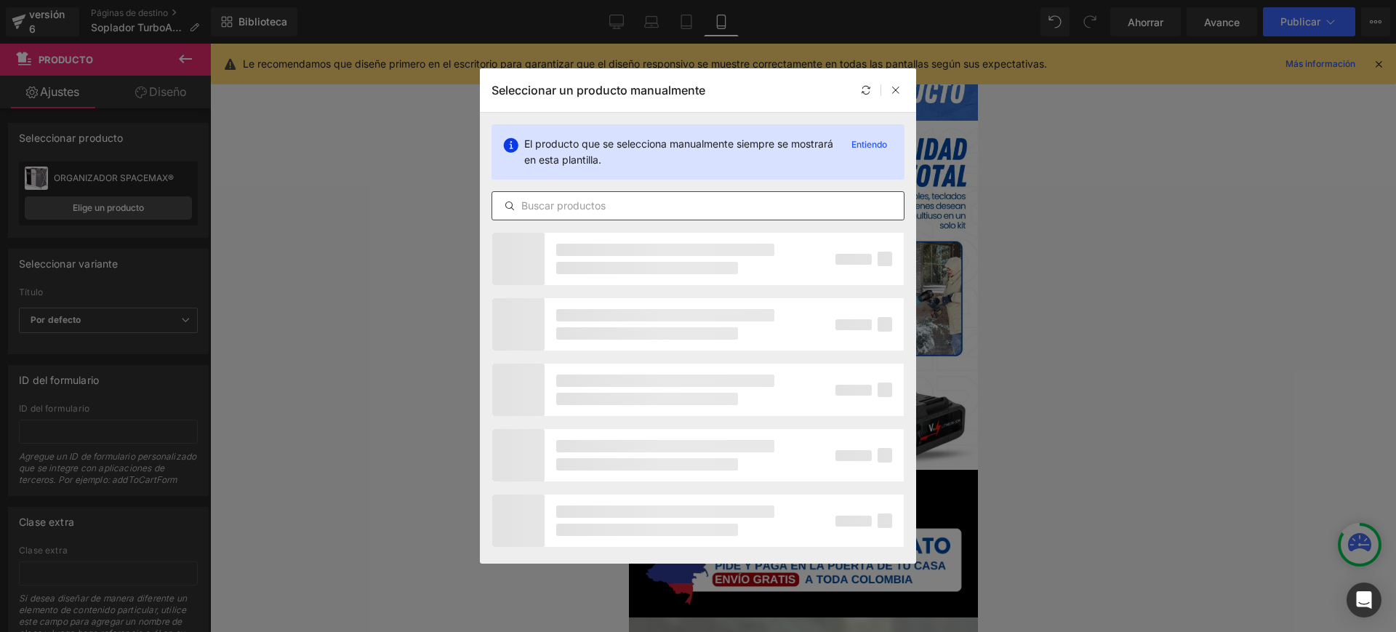
click at [619, 210] on input "text" at bounding box center [698, 205] width 412 height 17
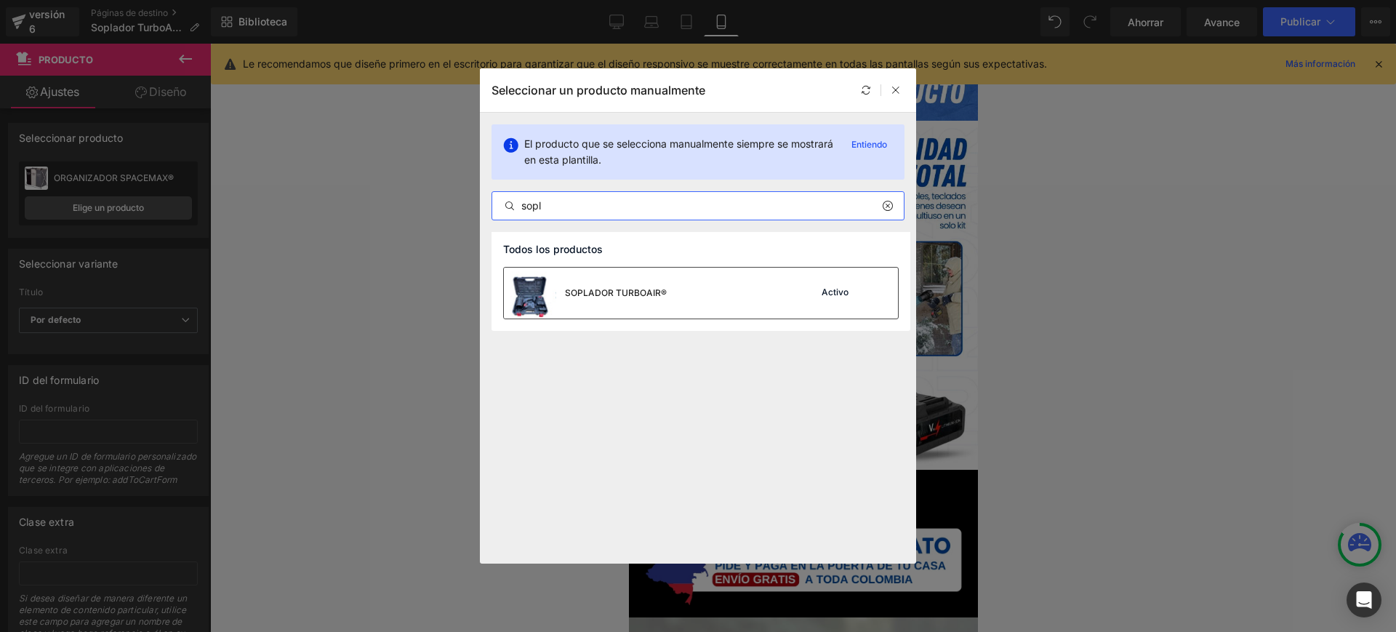
type input "sopl"
drag, startPoint x: 644, startPoint y: 303, endPoint x: 15, endPoint y: 260, distance: 630.5
click at [644, 303] on div "SOPLADOR TURBOAIR®" at bounding box center [585, 293] width 163 height 51
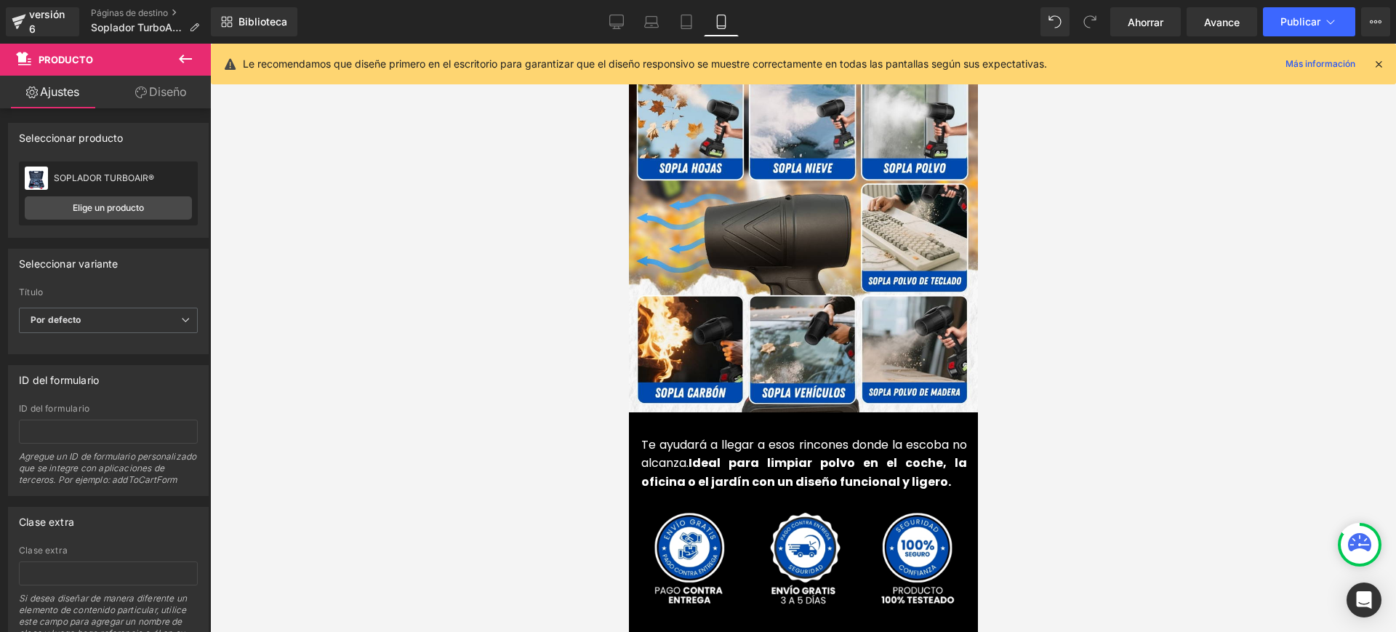
scroll to position [3545, 0]
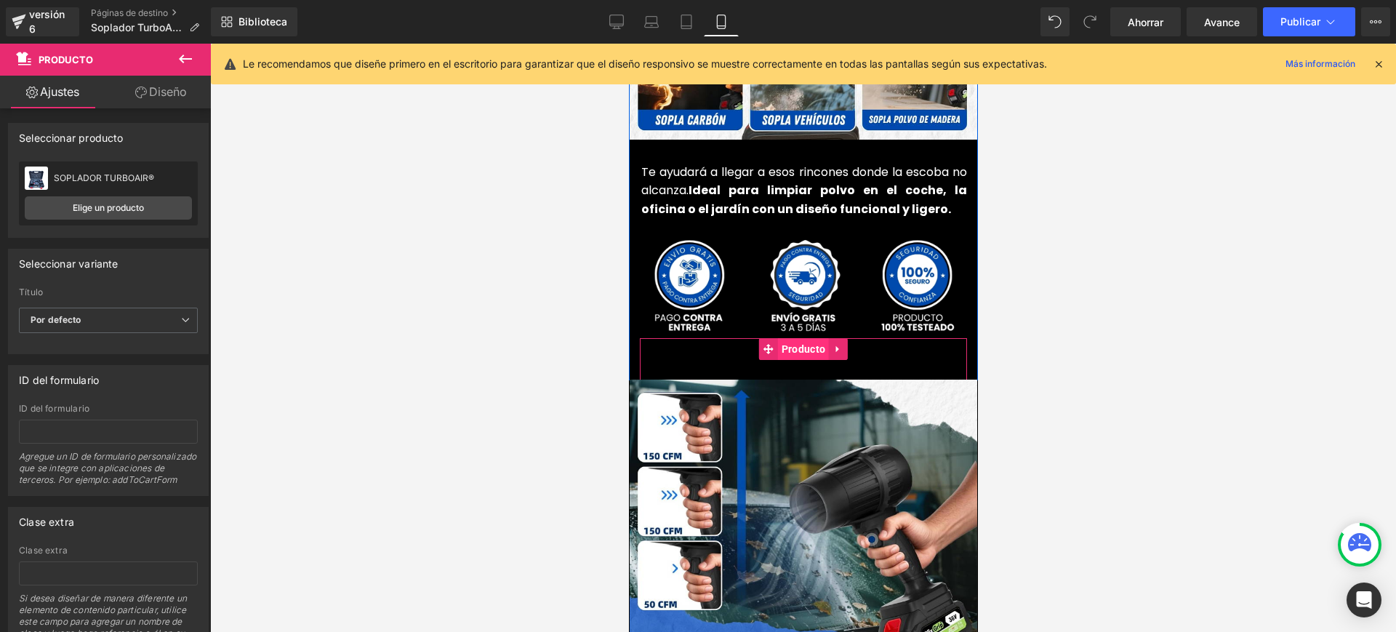
click at [793, 343] on font "Producto" at bounding box center [803, 349] width 44 height 12
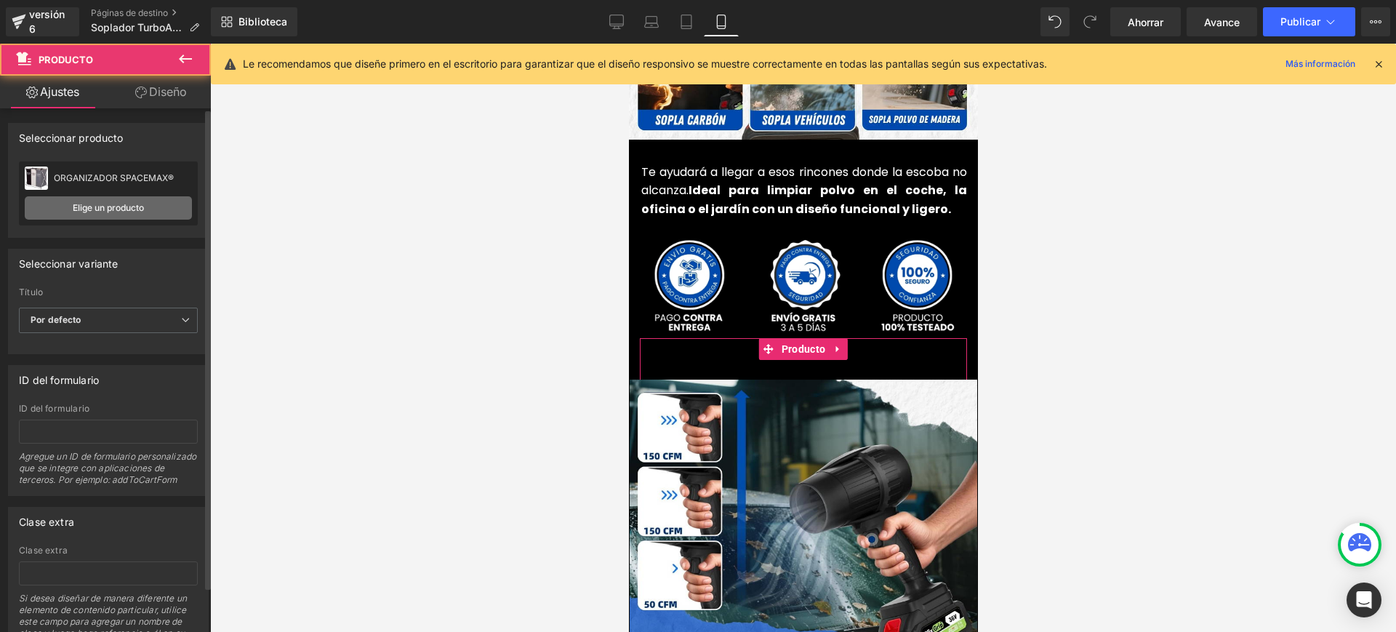
click at [108, 204] on font "Elige un producto" at bounding box center [108, 207] width 71 height 11
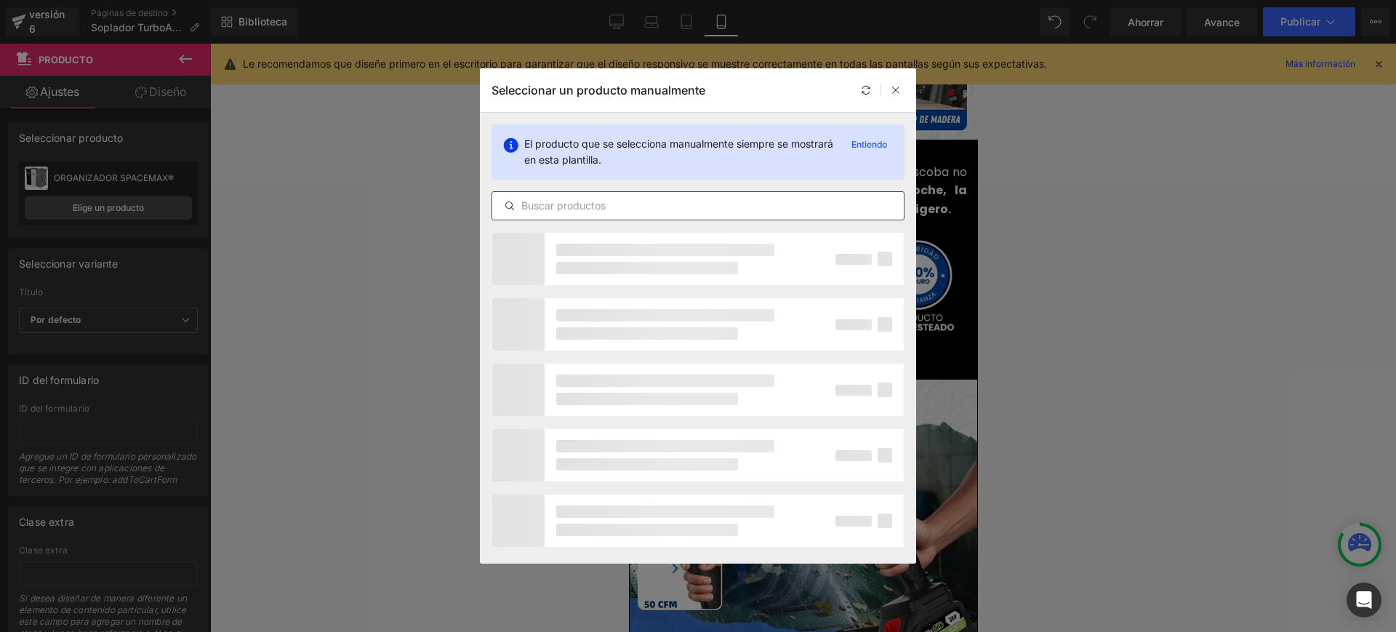
click at [621, 207] on input "text" at bounding box center [698, 205] width 412 height 17
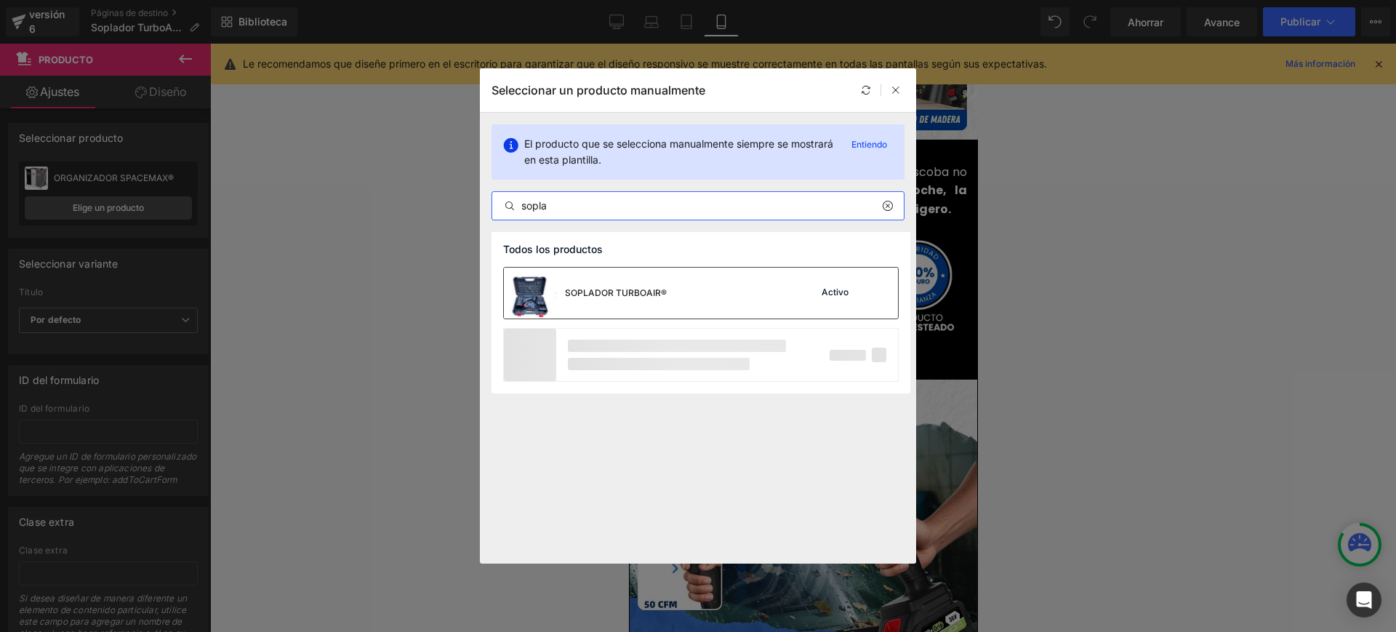
type input "sopla"
click at [616, 289] on font "SOPLADOR TURBOAIR®" at bounding box center [616, 292] width 102 height 11
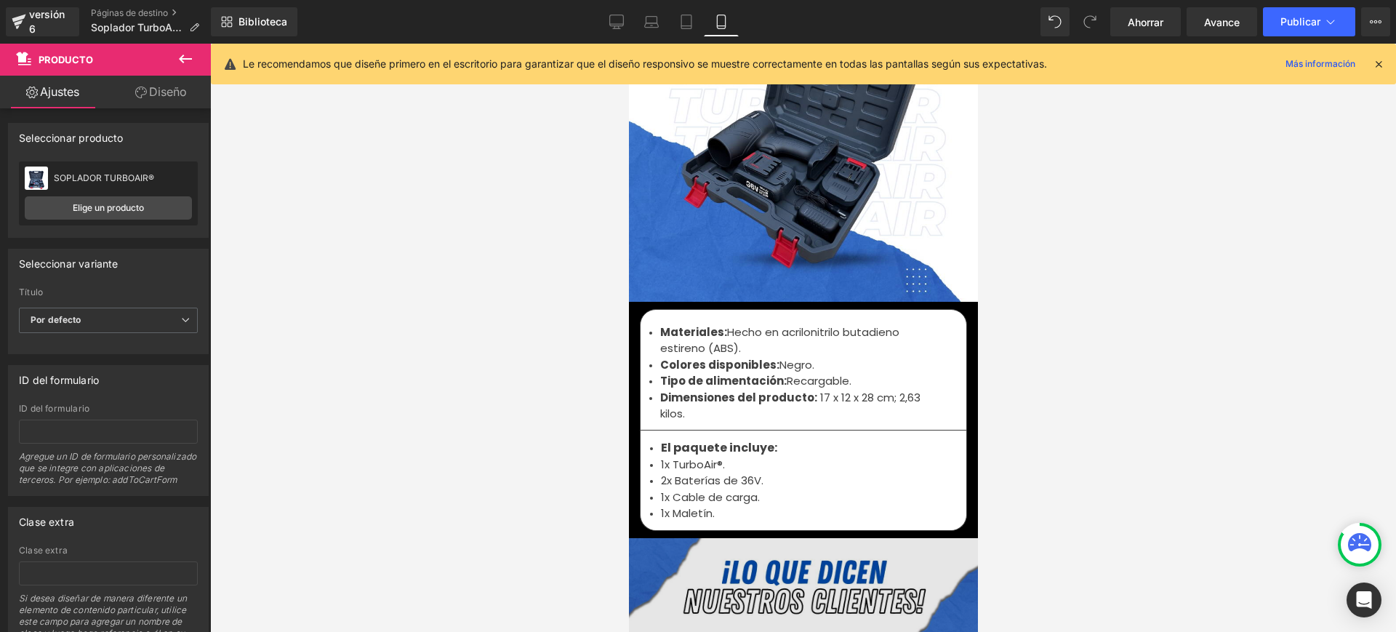
scroll to position [4908, 0]
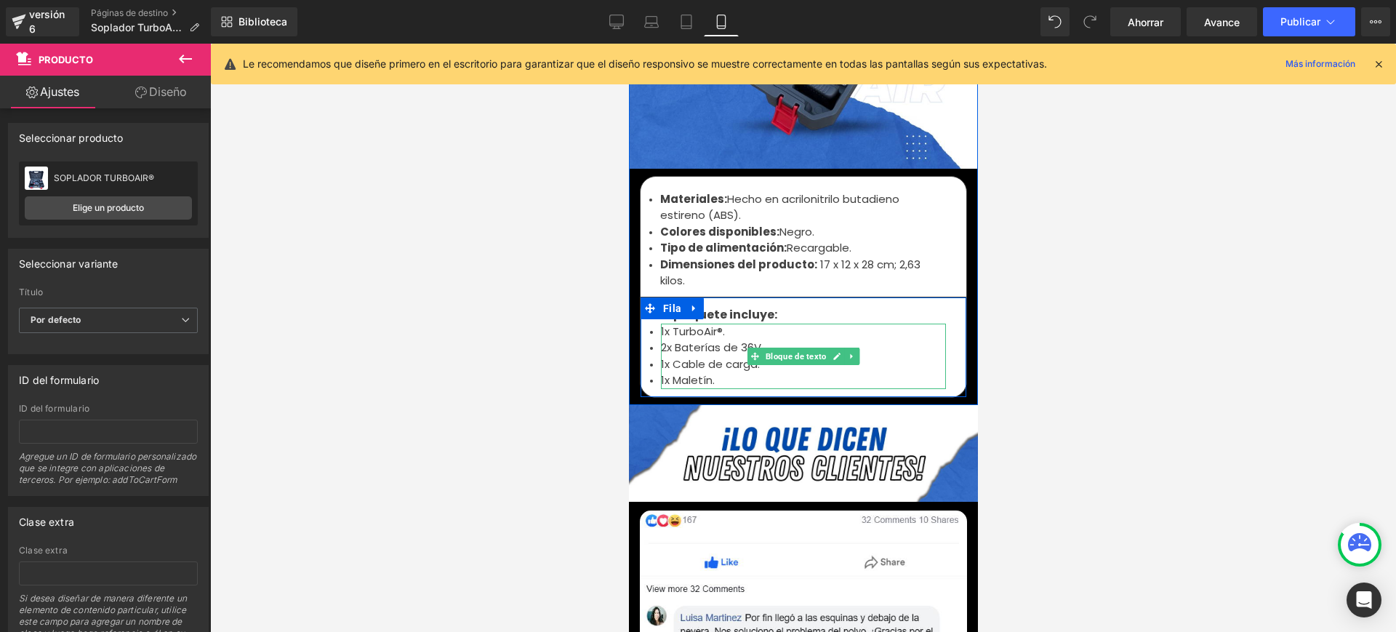
click at [672, 324] on font "1x TurboAir®." at bounding box center [692, 331] width 64 height 15
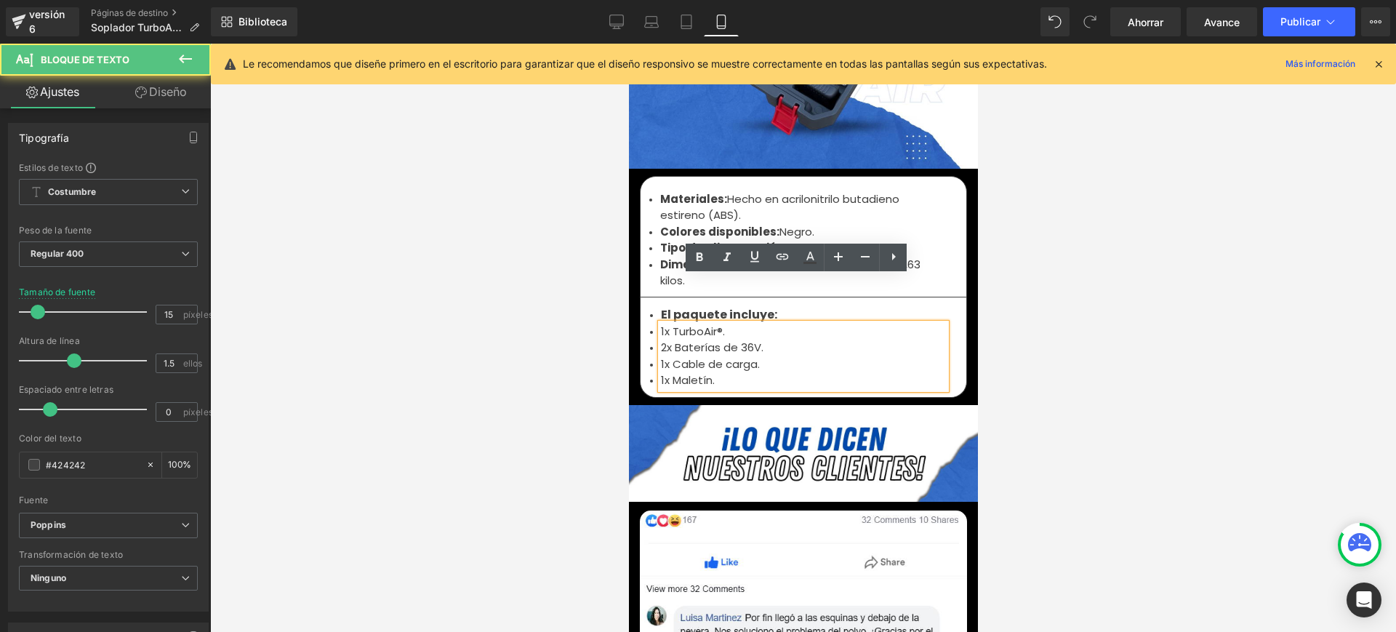
click at [670, 324] on font "1x TurboAir®." at bounding box center [692, 331] width 64 height 15
click at [668, 324] on font "1x TurboAir®." at bounding box center [692, 331] width 64 height 15
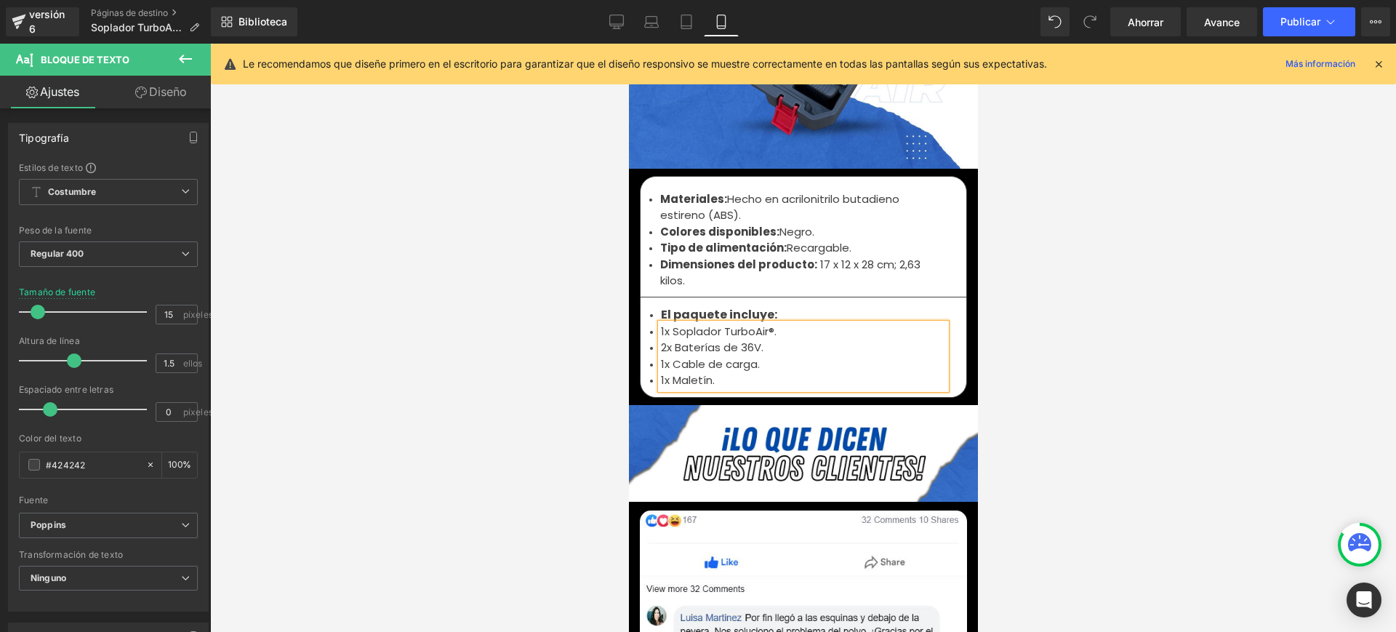
click at [1027, 289] on div at bounding box center [803, 338] width 1186 height 588
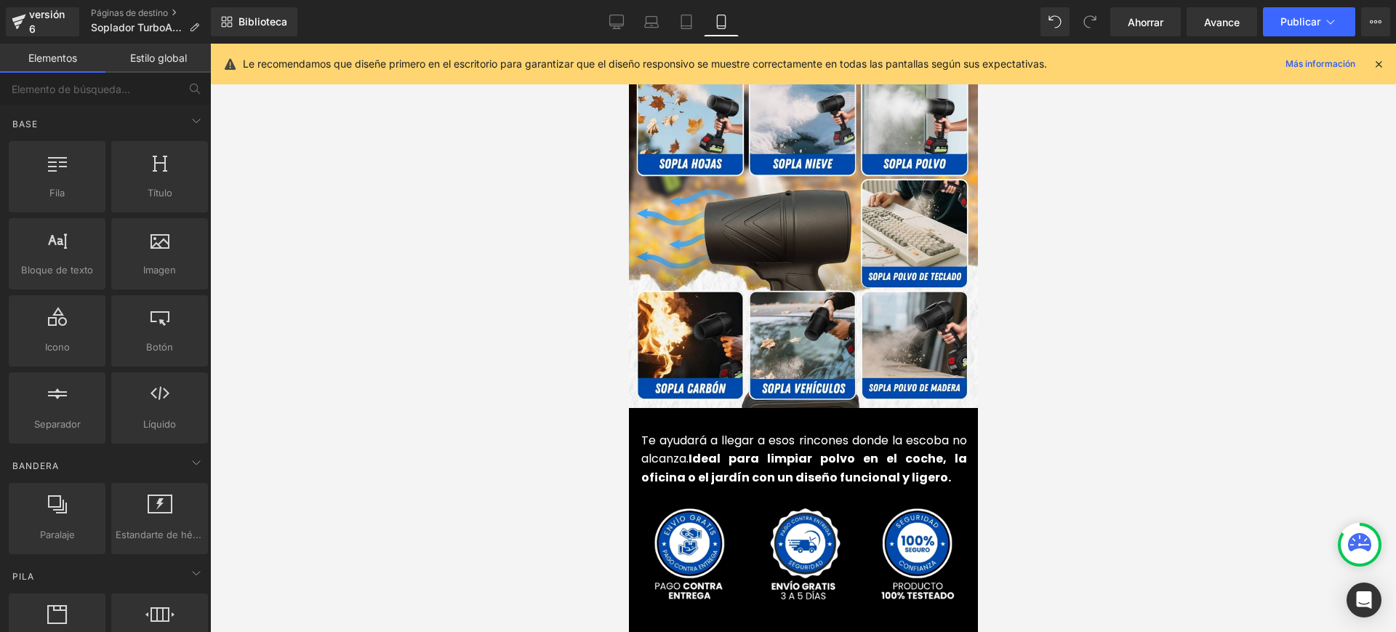
scroll to position [3363, 0]
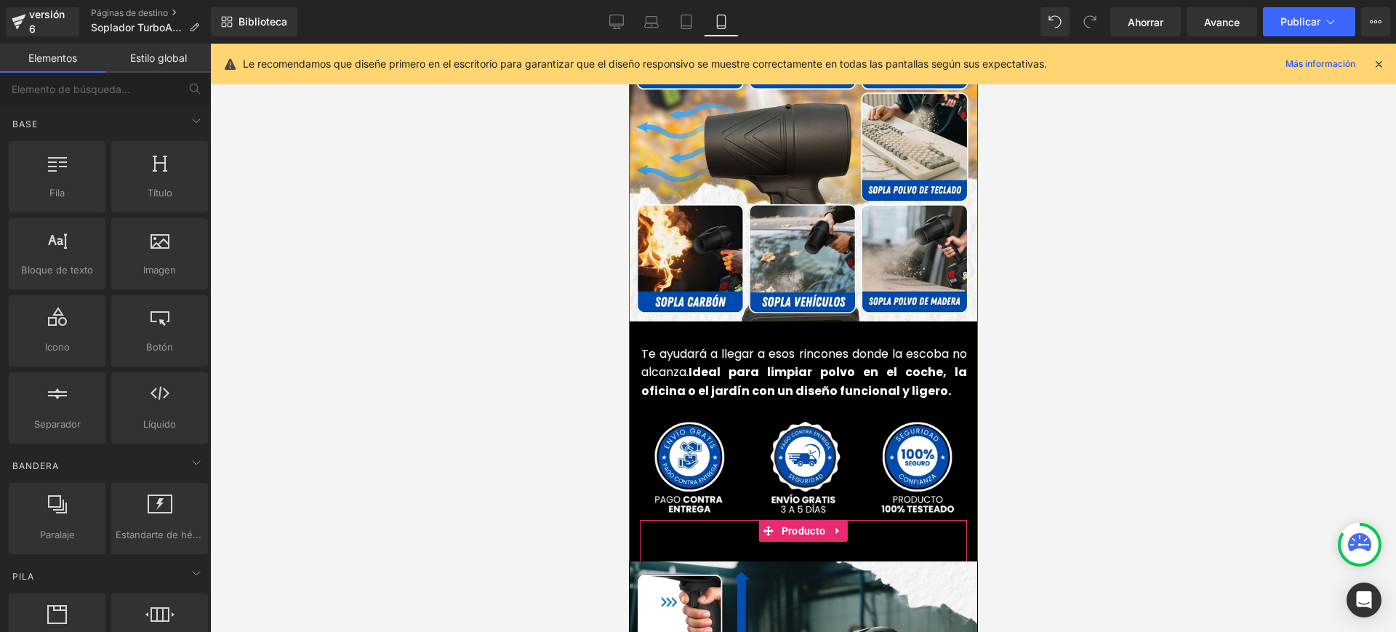
click at [716, 520] on div "Añadir a la cesta (P) Botón del carrito" at bounding box center [802, 538] width 327 height 36
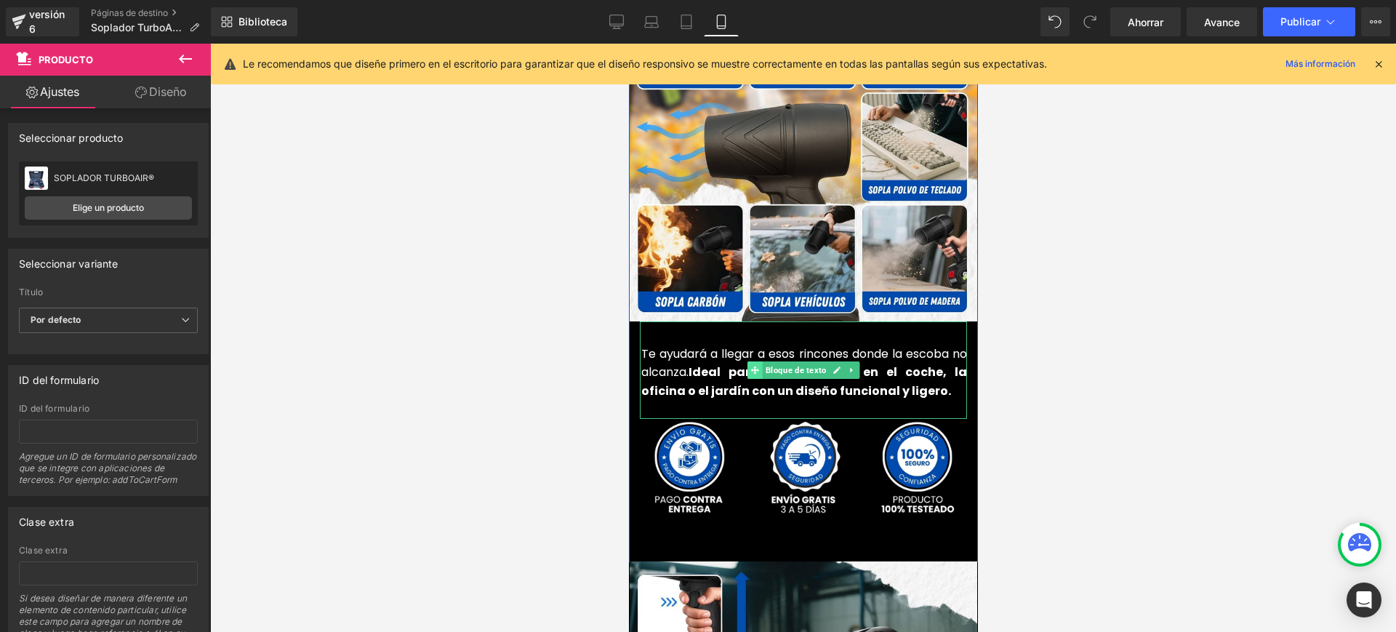
click at [755, 361] on span at bounding box center [754, 369] width 15 height 17
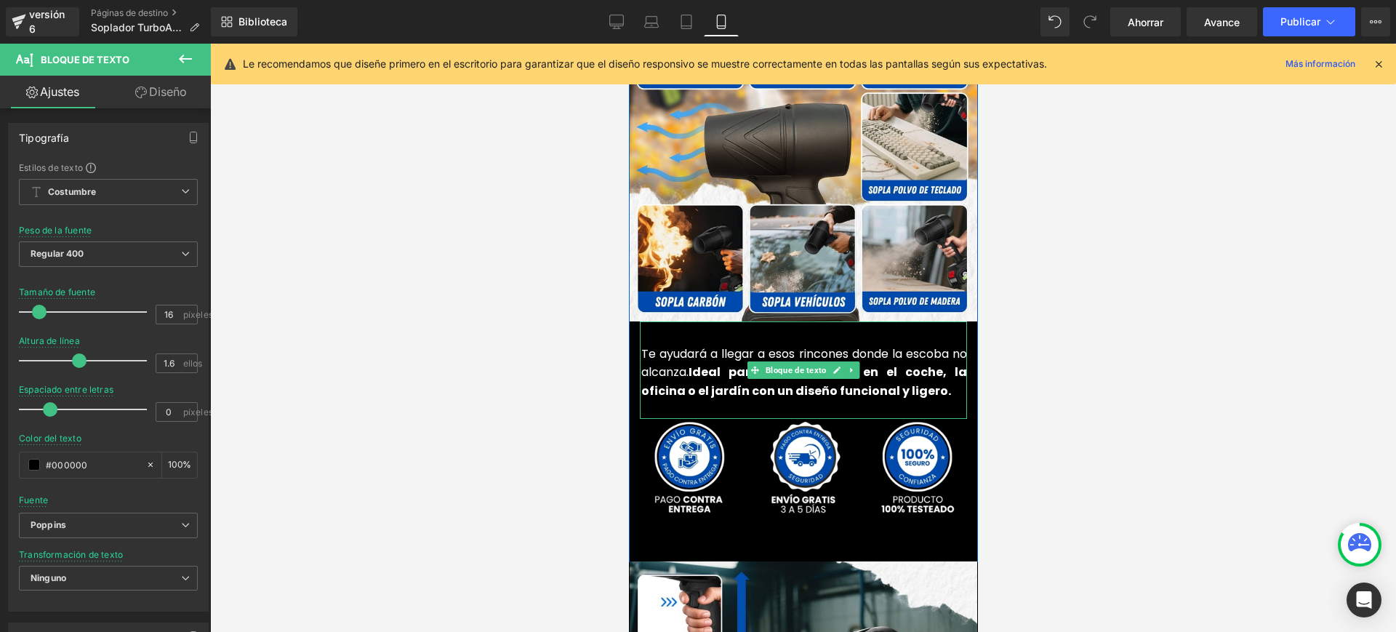
click at [704, 345] on font "Te ayudará a llegar a esos rincones donde la escoba no alcanza." at bounding box center [804, 363] width 326 height 36
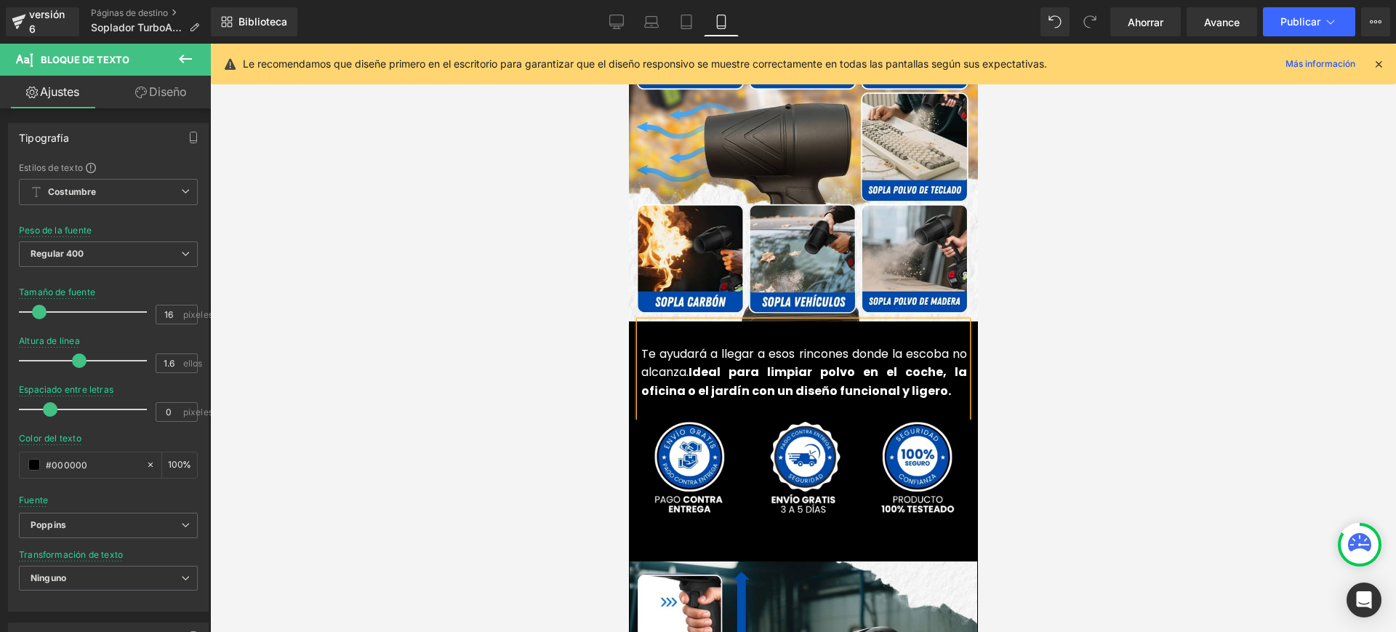
drag, startPoint x: 703, startPoint y: 302, endPoint x: 710, endPoint y: 309, distance: 9.8
click at [705, 345] on font "Te ayudará a llegar a esos rincones donde la escoba no alcanza." at bounding box center [804, 363] width 326 height 36
click at [678, 345] on font "Te ayuda a llegar a esos rincones donde la escoba no alcanza." at bounding box center [804, 363] width 326 height 36
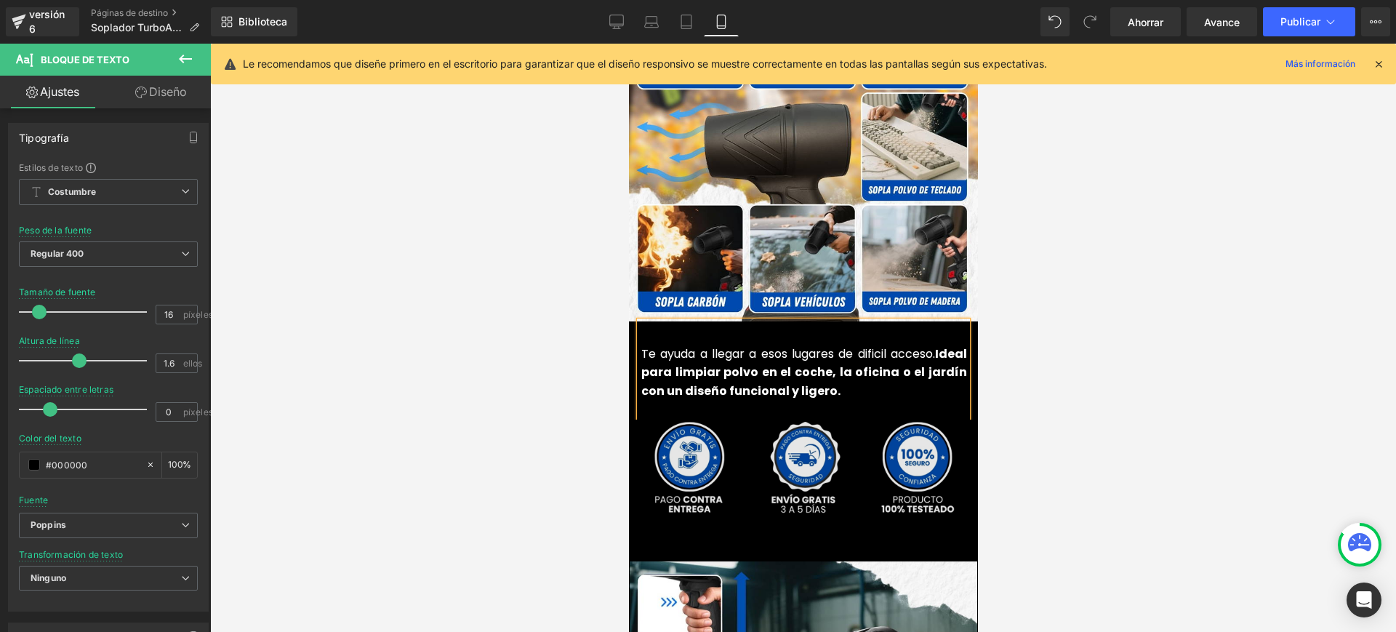
click at [867, 345] on font "Te ayuda a llegar a esos lugares de dificil acceso." at bounding box center [788, 353] width 294 height 17
click at [888, 356] on div "Te ayuda a llegar a esos lugares de difícil acceso. Ideal para limpiar polvo en…" at bounding box center [802, 369] width 327 height 97
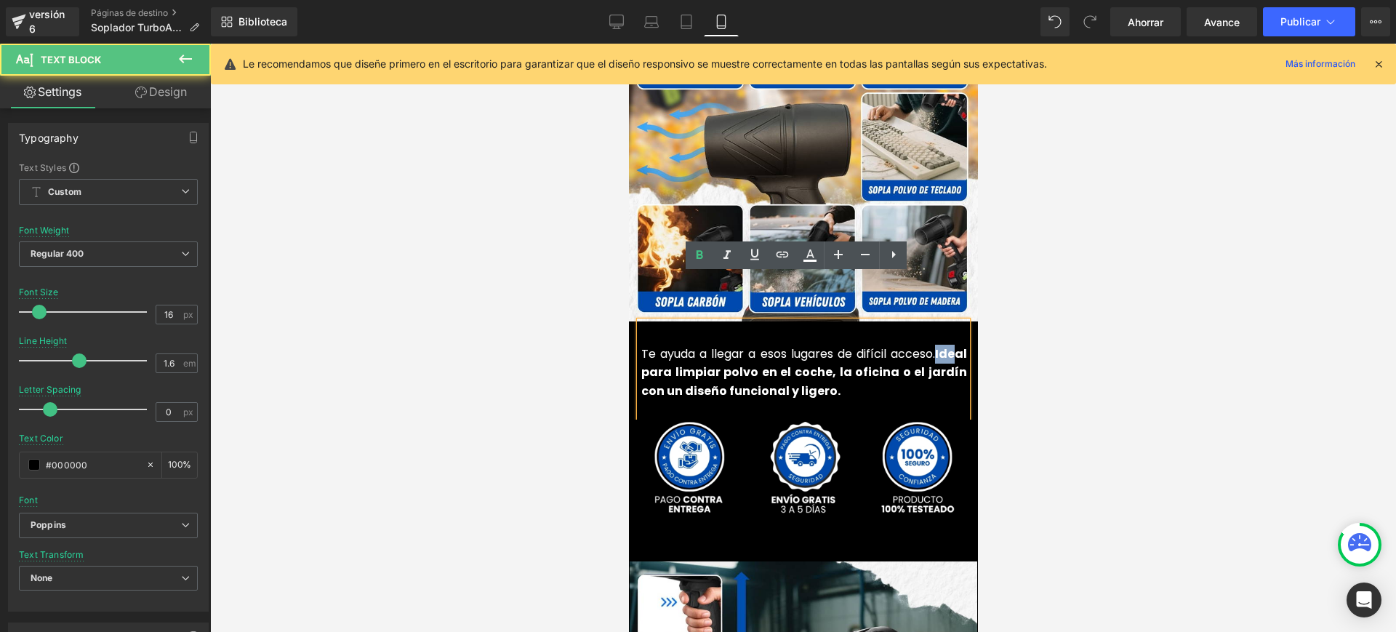
drag, startPoint x: 928, startPoint y: 306, endPoint x: 949, endPoint y: 303, distance: 21.3
click at [949, 345] on font "Te ayuda a llegar a esos lugares de difícil acceso. Ideal para limpiar polvo en…" at bounding box center [804, 372] width 326 height 54
click at [959, 321] on div "Te ayuda a llegar a esos lugares de difícil acceso. Ideal para limpiar polvo en…" at bounding box center [802, 369] width 327 height 97
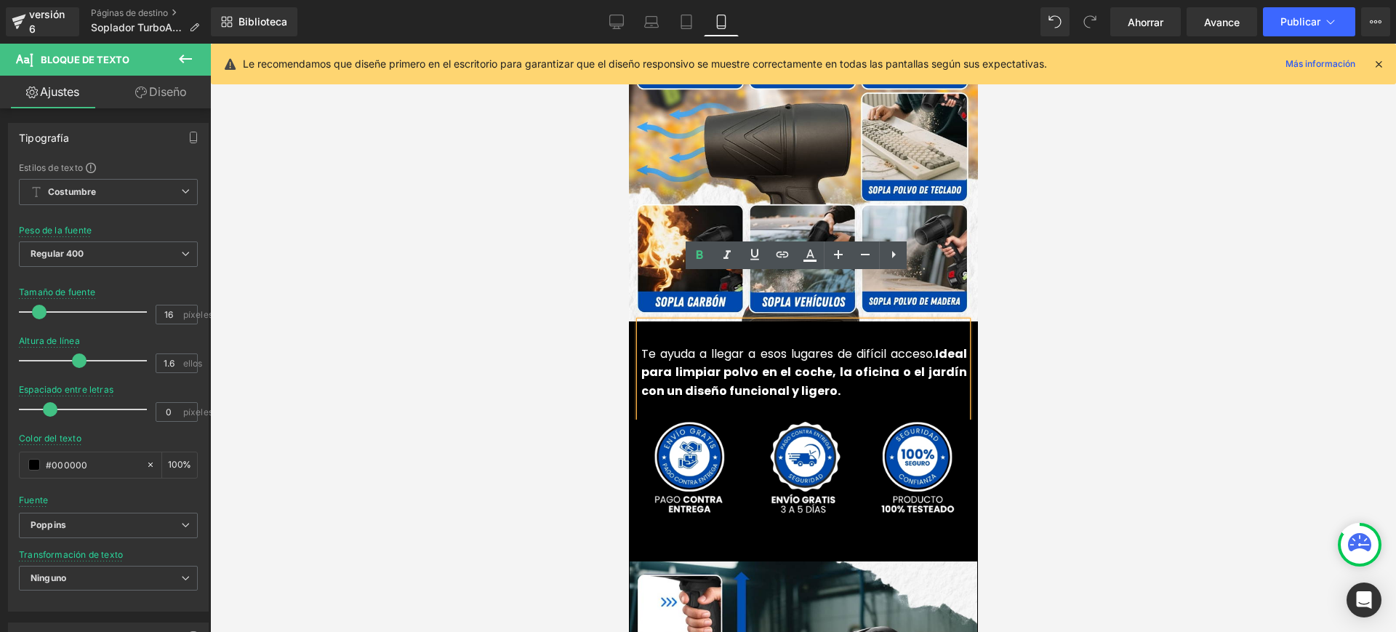
click at [641, 345] on font "Ideal para limpiar polvo en el coche, la oficina o el jardín con un diseño func…" at bounding box center [804, 372] width 326 height 54
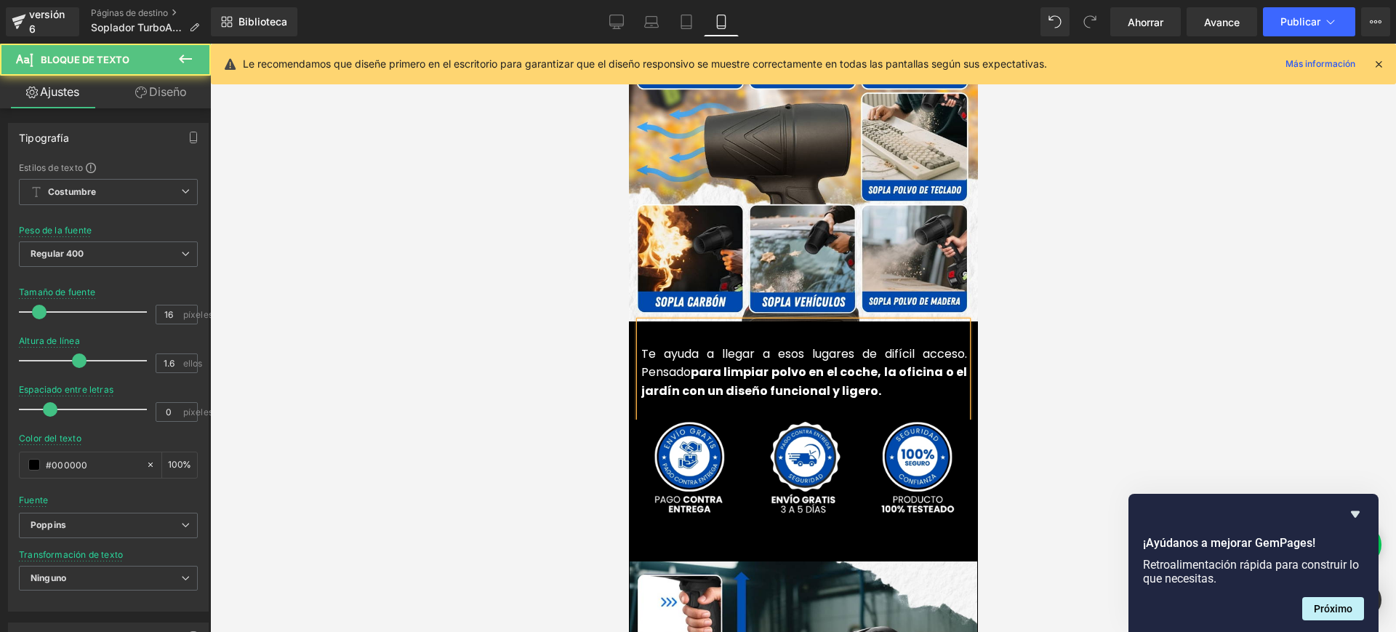
drag, startPoint x: 686, startPoint y: 323, endPoint x: 636, endPoint y: 321, distance: 50.2
click at [641, 345] on font "Te ayuda a llegar a esos lugares de difícil acceso. Pensado" at bounding box center [804, 363] width 326 height 36
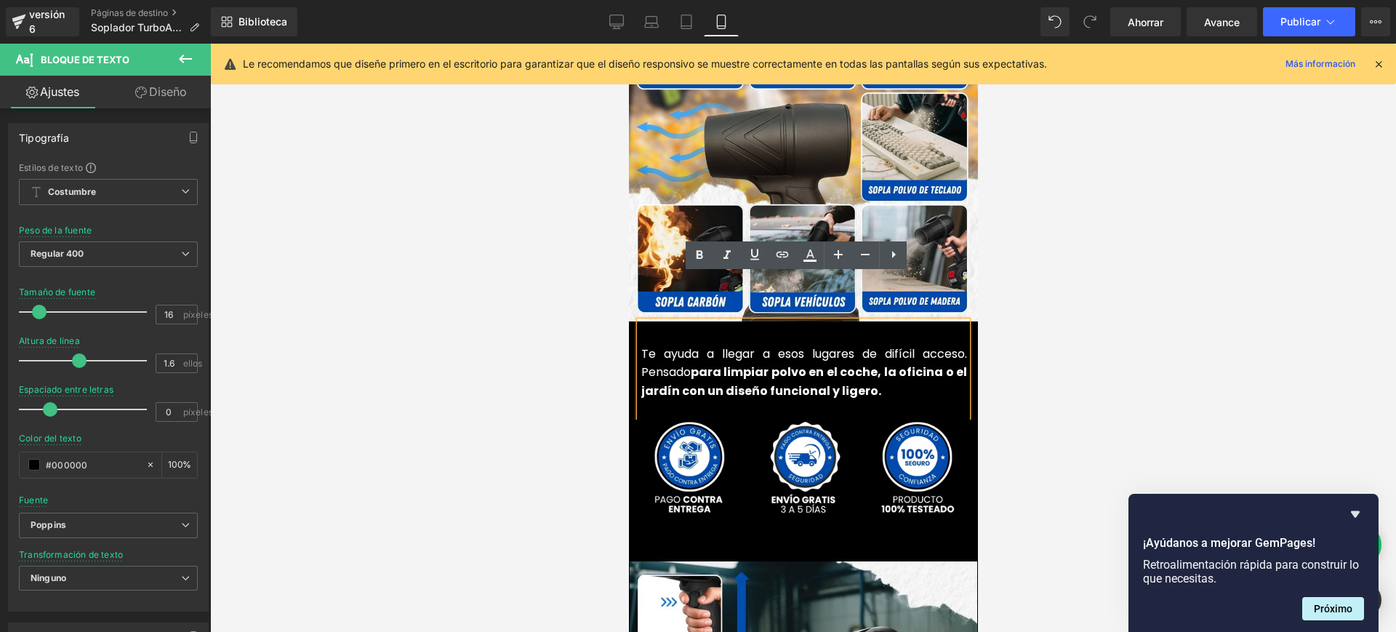
drag, startPoint x: 670, startPoint y: 321, endPoint x: 632, endPoint y: 319, distance: 38.6
click at [639, 321] on div "Te ayuda a llegar a esos lugares de difícil acceso. Pensado para limpiar polvo …" at bounding box center [802, 369] width 327 height 97
click at [699, 249] on icon at bounding box center [699, 254] width 17 height 17
click at [870, 350] on p "Te ayuda a llegar a esos lugares de difícil acceso. Pensado para limpiar polvo …" at bounding box center [804, 373] width 326 height 56
click at [801, 345] on font "Te ayuda a llegar a esos lugares de difícil acceso. Pensado" at bounding box center [804, 363] width 326 height 36
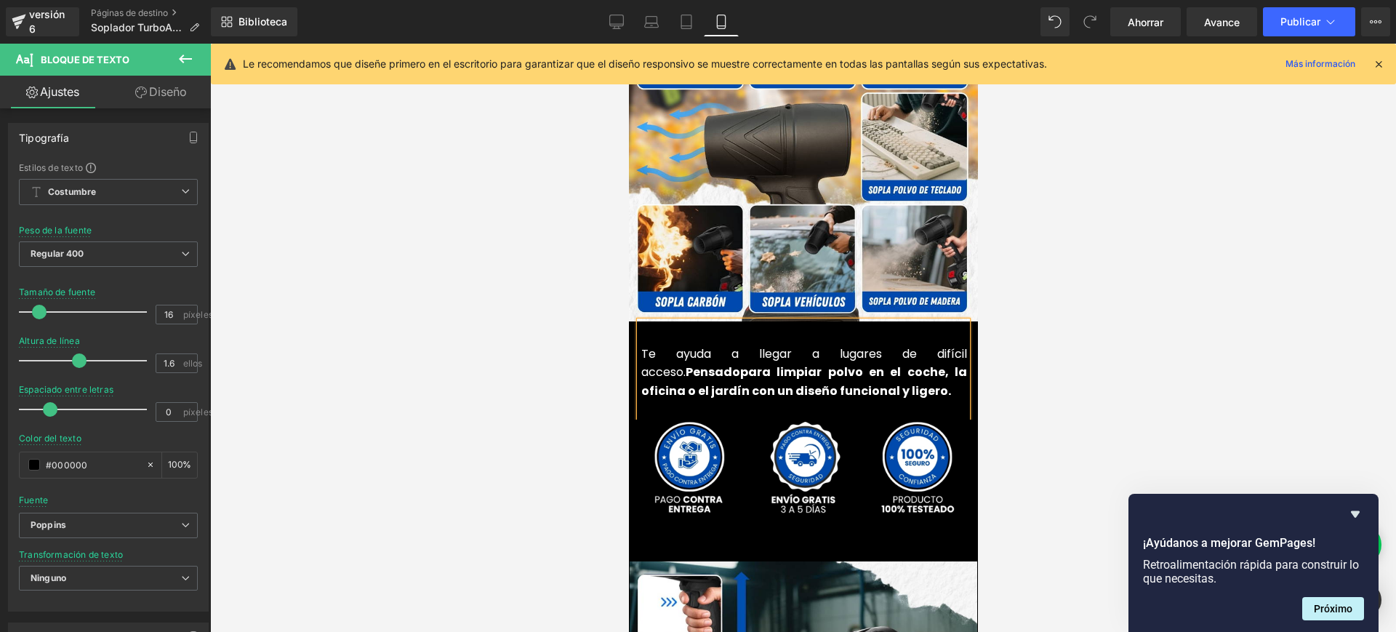
click at [769, 364] on font "para limpiar polvo en el coche, la oficina o el jardín con un diseño funcional …" at bounding box center [804, 382] width 326 height 36
click at [848, 364] on font "para limpiar el polvo en el coche, la oficina o el jardín con un diseño funcion…" at bounding box center [804, 382] width 326 height 36
click at [910, 345] on p "Te ayuda a llegar a lugares de difícil acceso. Pensado para limpiar el polvo de…" at bounding box center [804, 373] width 326 height 56
click at [1106, 334] on div at bounding box center [803, 338] width 1186 height 588
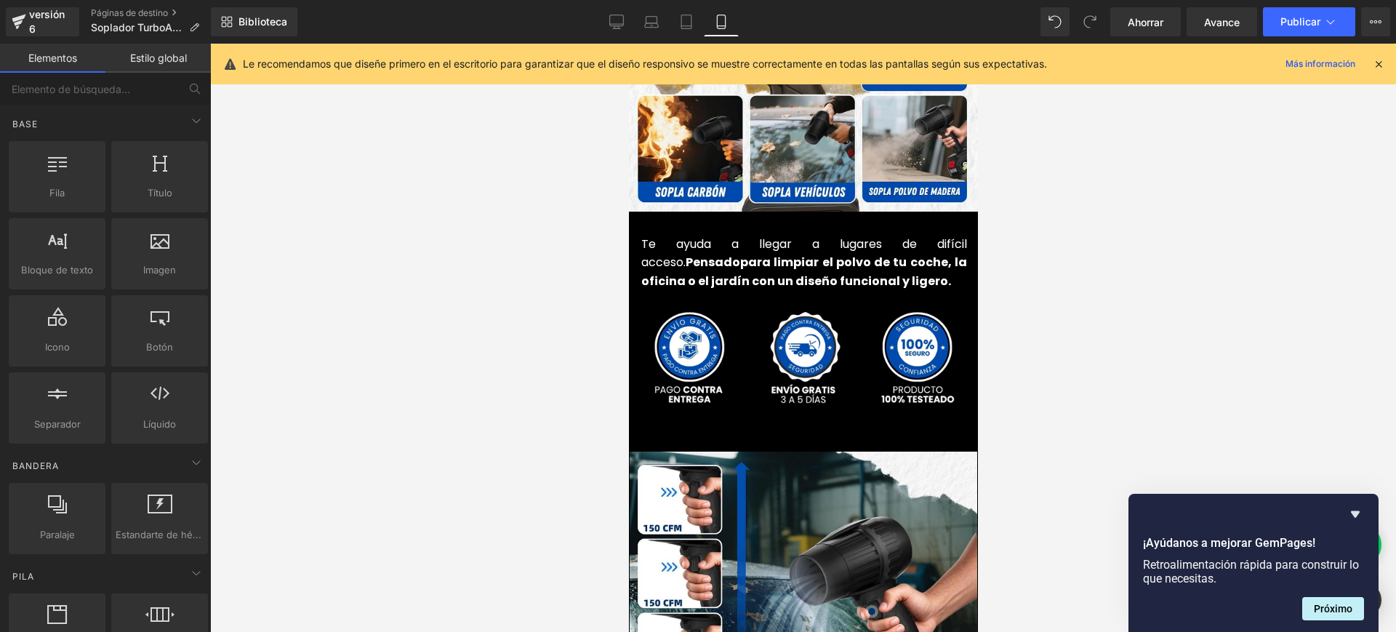
scroll to position [3636, 0]
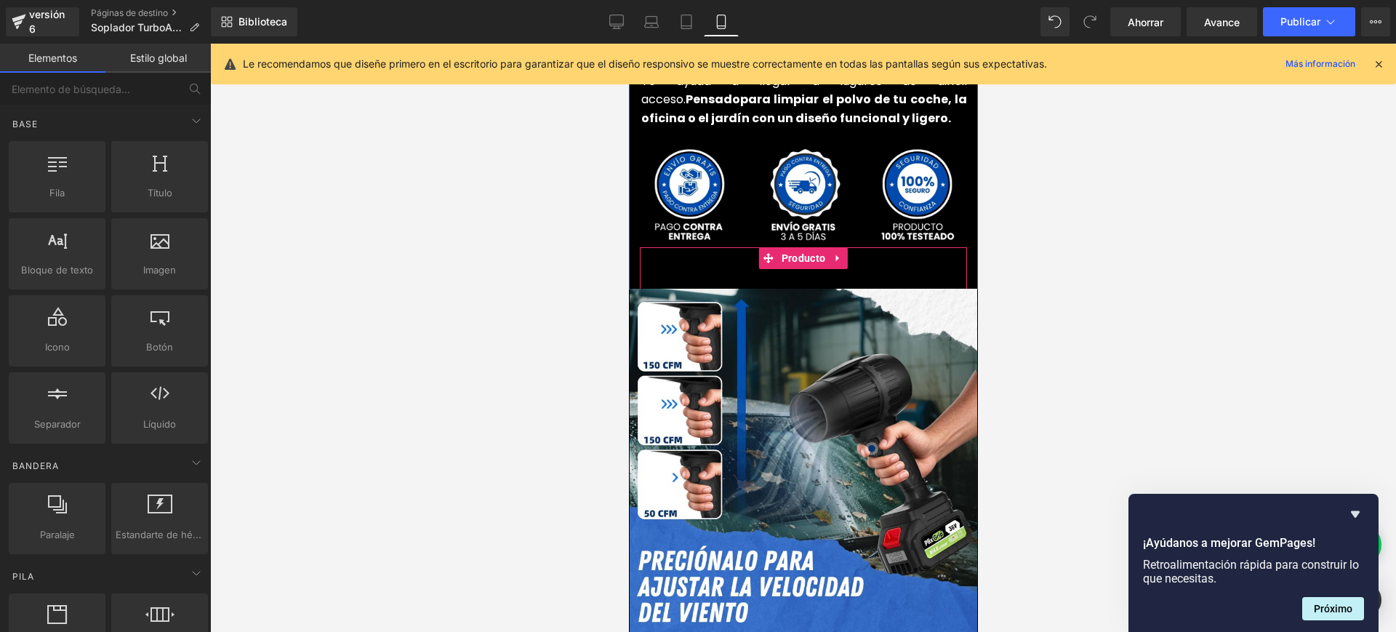
click at [729, 247] on div "Añadir a la cesta (P) Botón del carrito" at bounding box center [802, 265] width 327 height 36
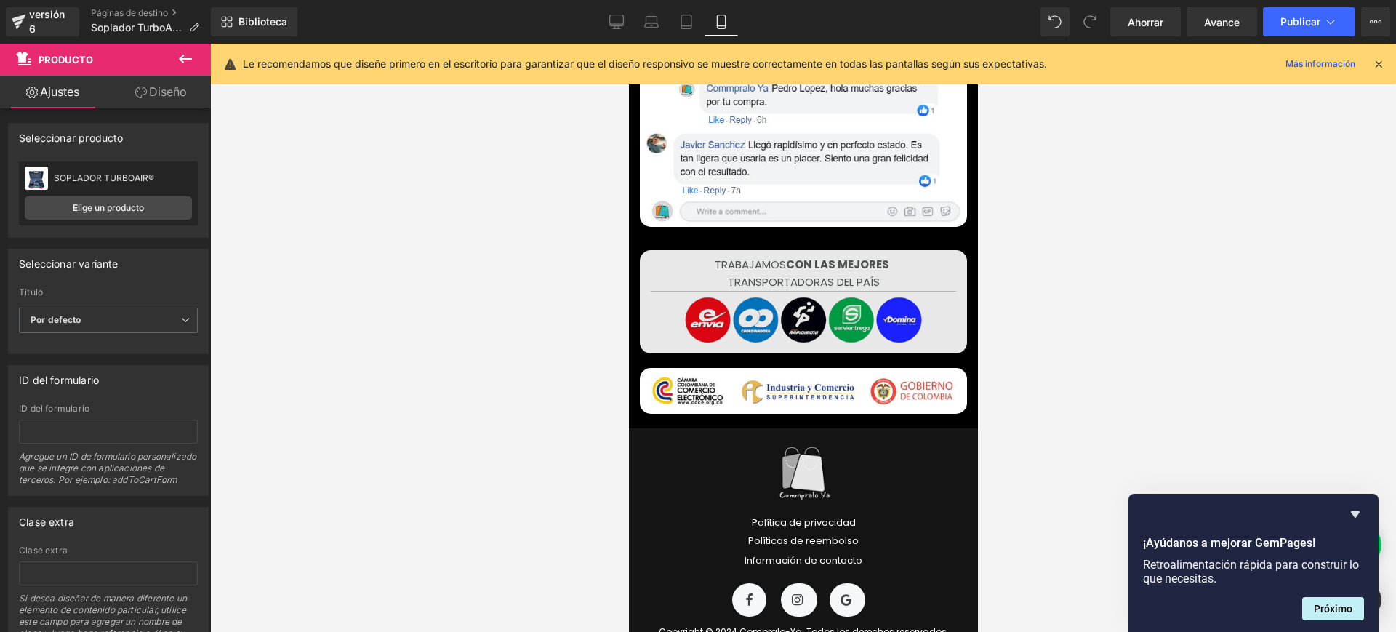
scroll to position [6076, 0]
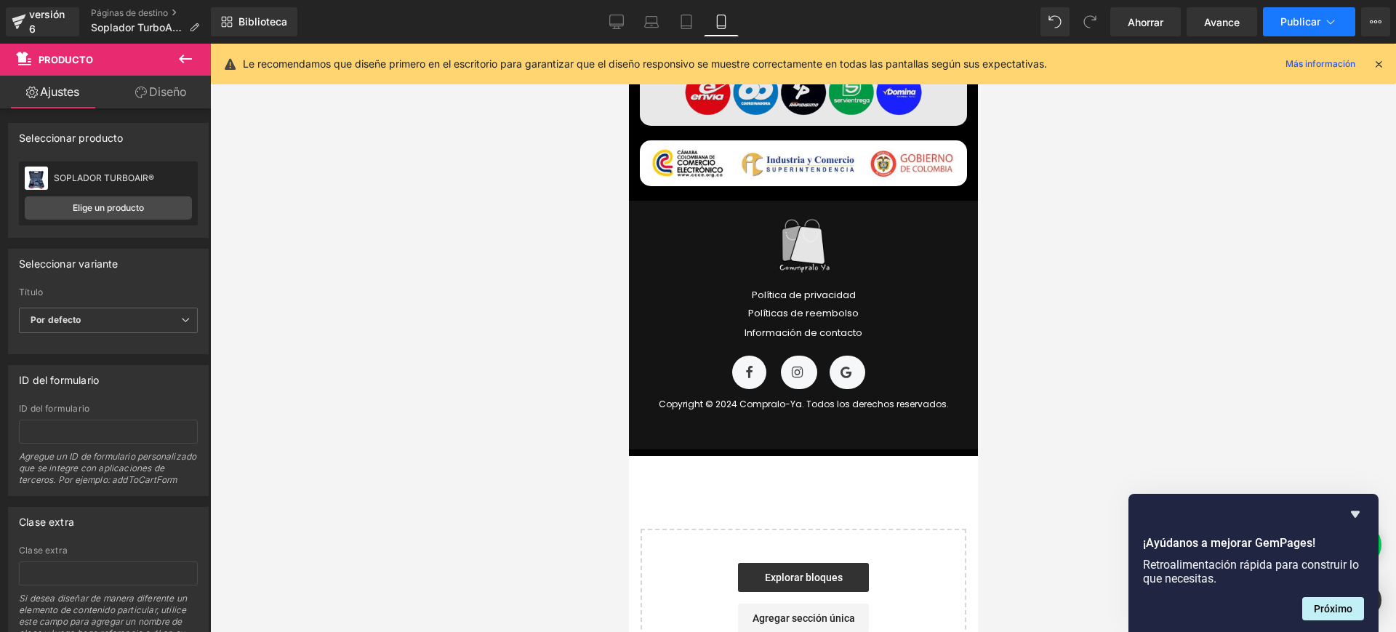
click at [1328, 20] on icon at bounding box center [1330, 22] width 15 height 15
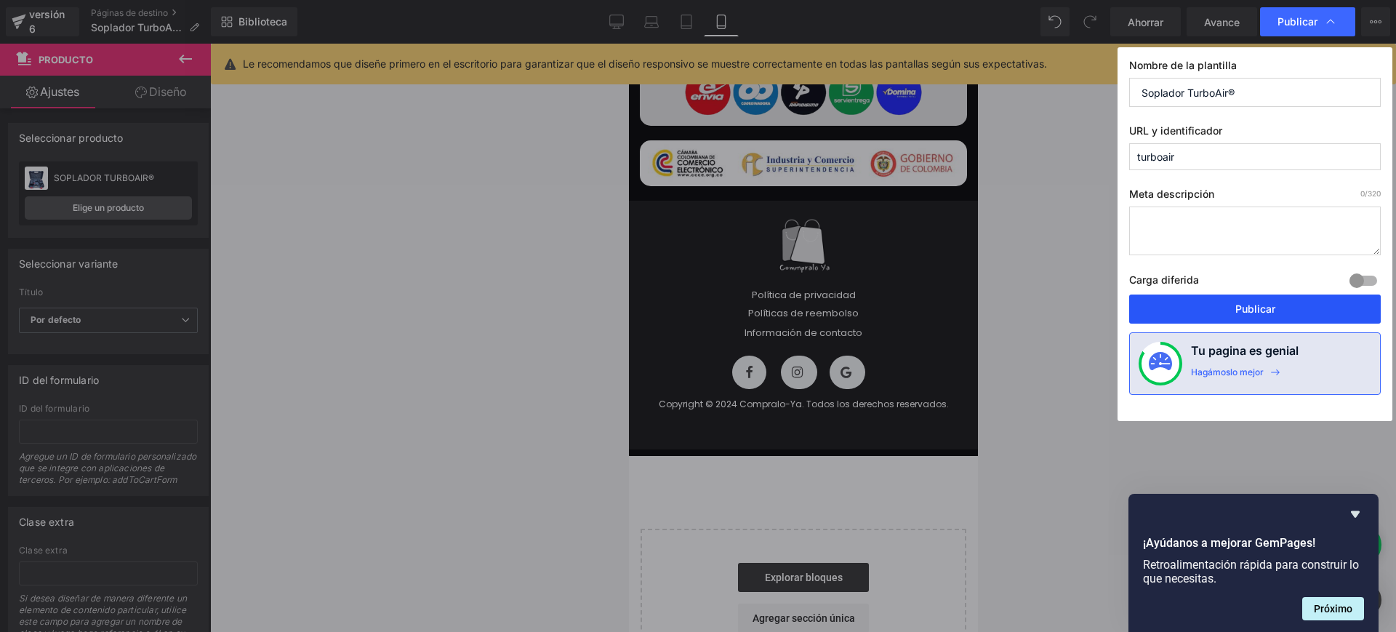
click at [1278, 310] on button "Publicar" at bounding box center [1255, 308] width 252 height 29
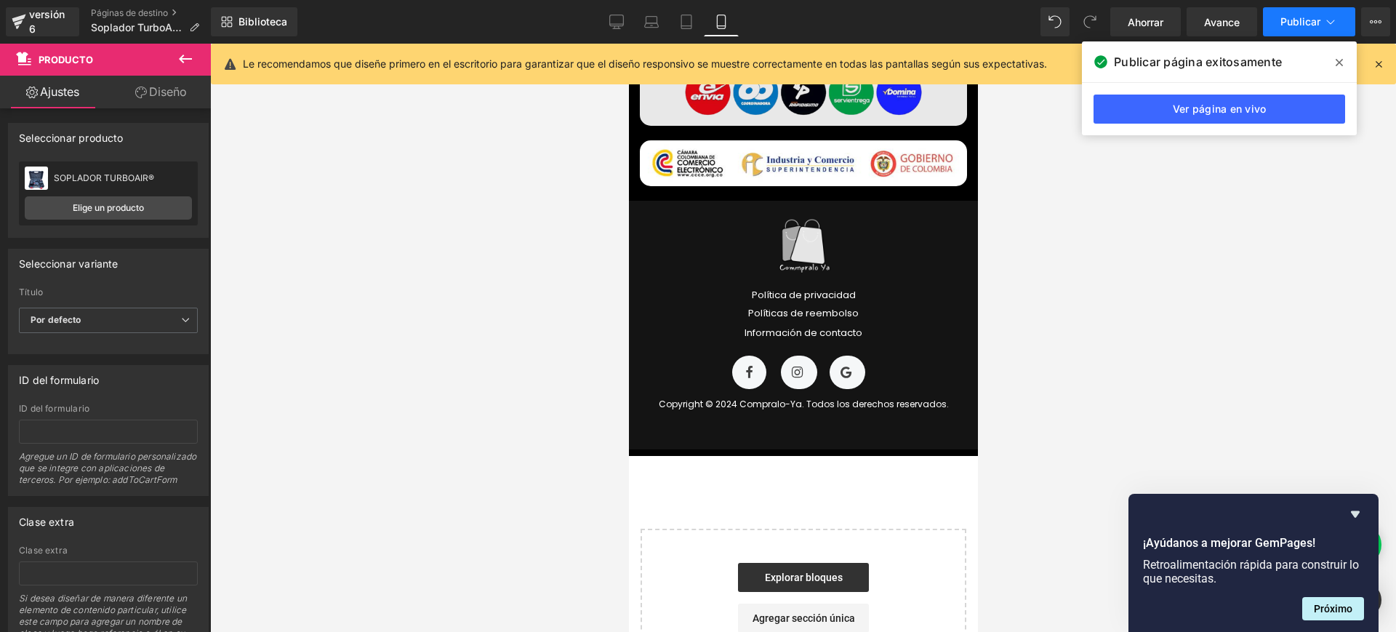
click at [1296, 15] on font "Publicar" at bounding box center [1300, 21] width 40 height 12
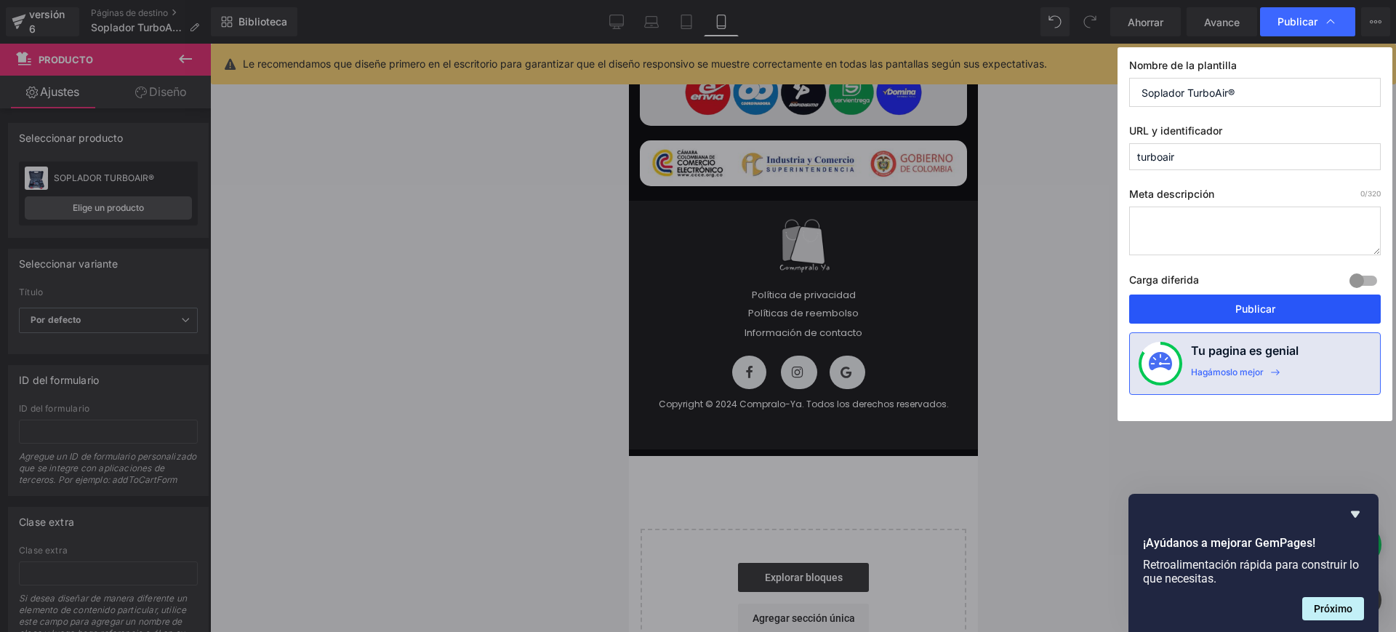
click at [1252, 310] on font "Publicar" at bounding box center [1255, 308] width 40 height 12
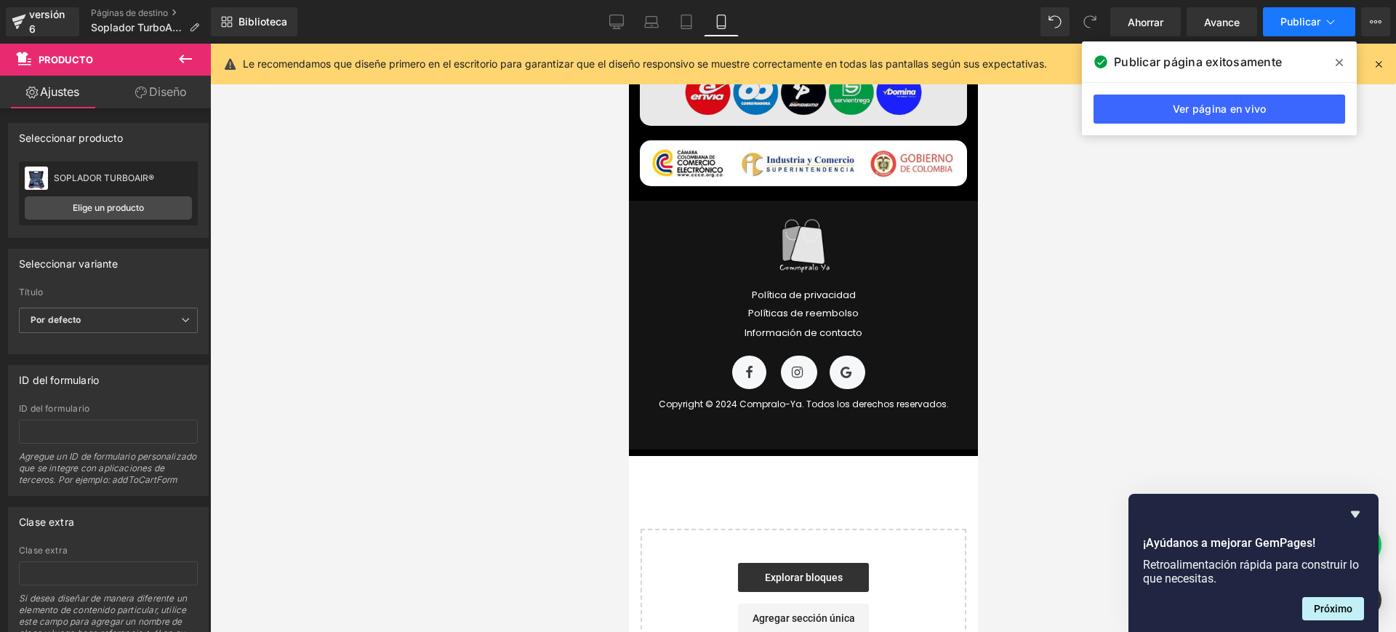
click at [1317, 16] on font "Publicar" at bounding box center [1300, 21] width 40 height 12
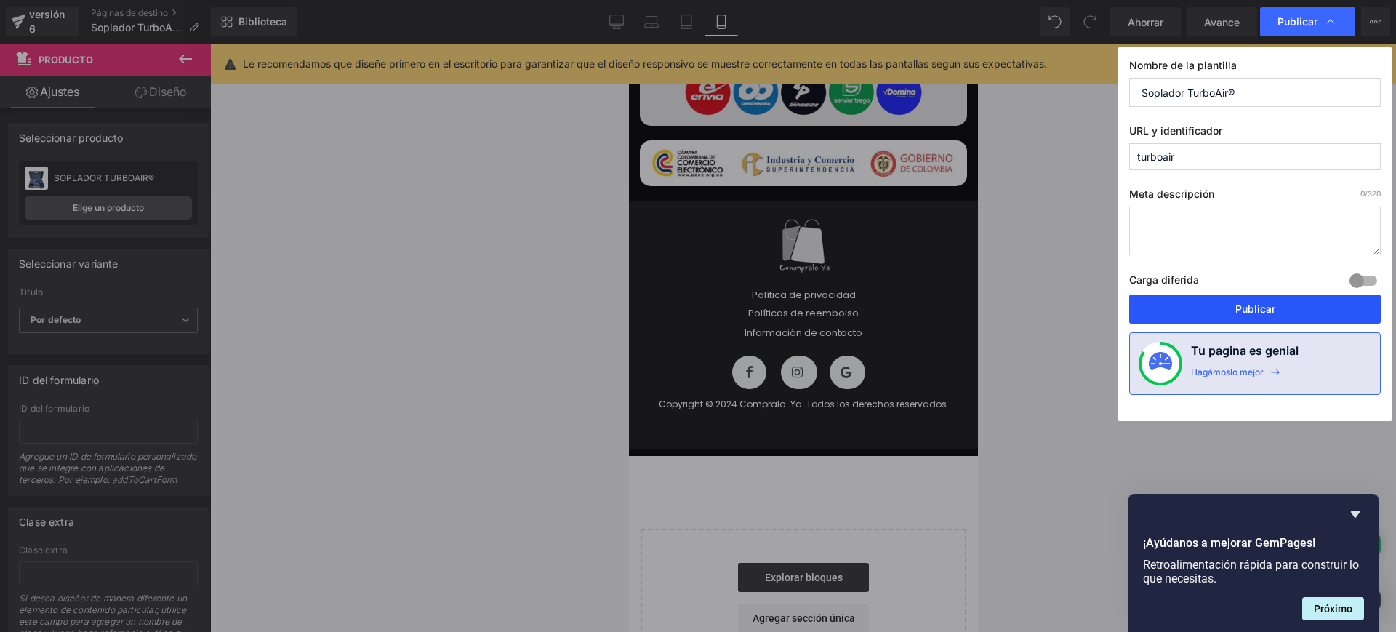
click at [1253, 296] on button "Publicar" at bounding box center [1255, 308] width 252 height 29
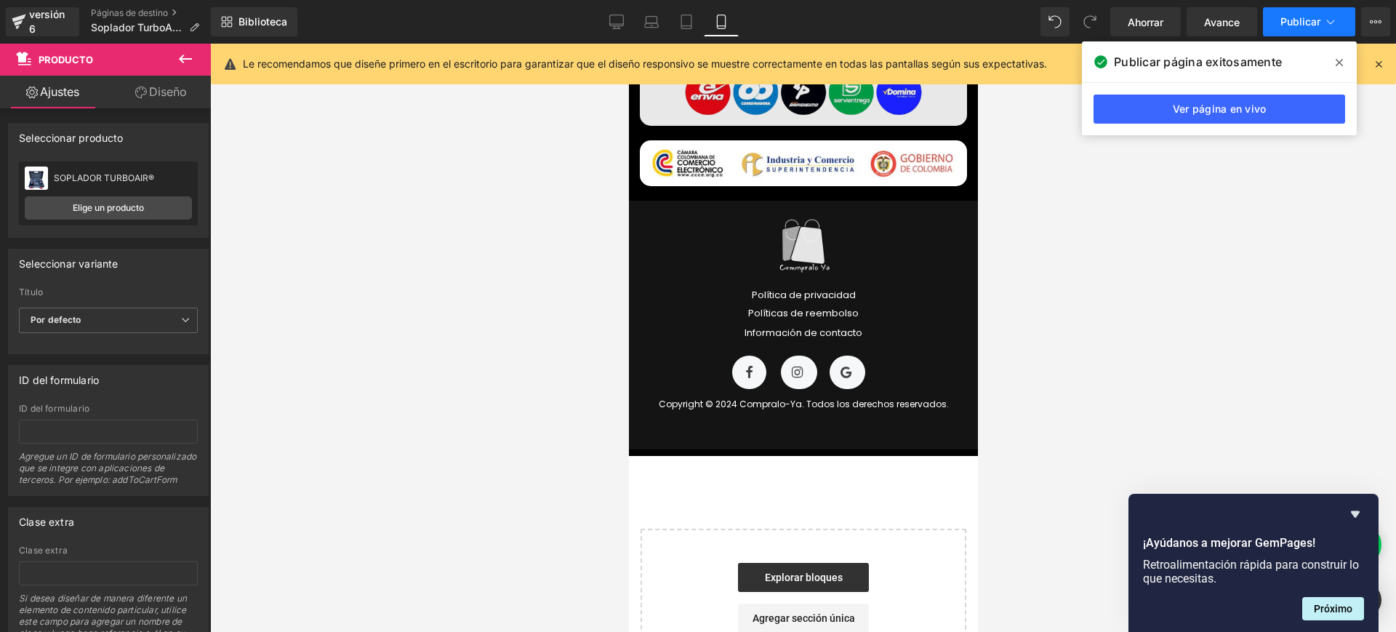
click at [1336, 23] on icon at bounding box center [1330, 22] width 15 height 15
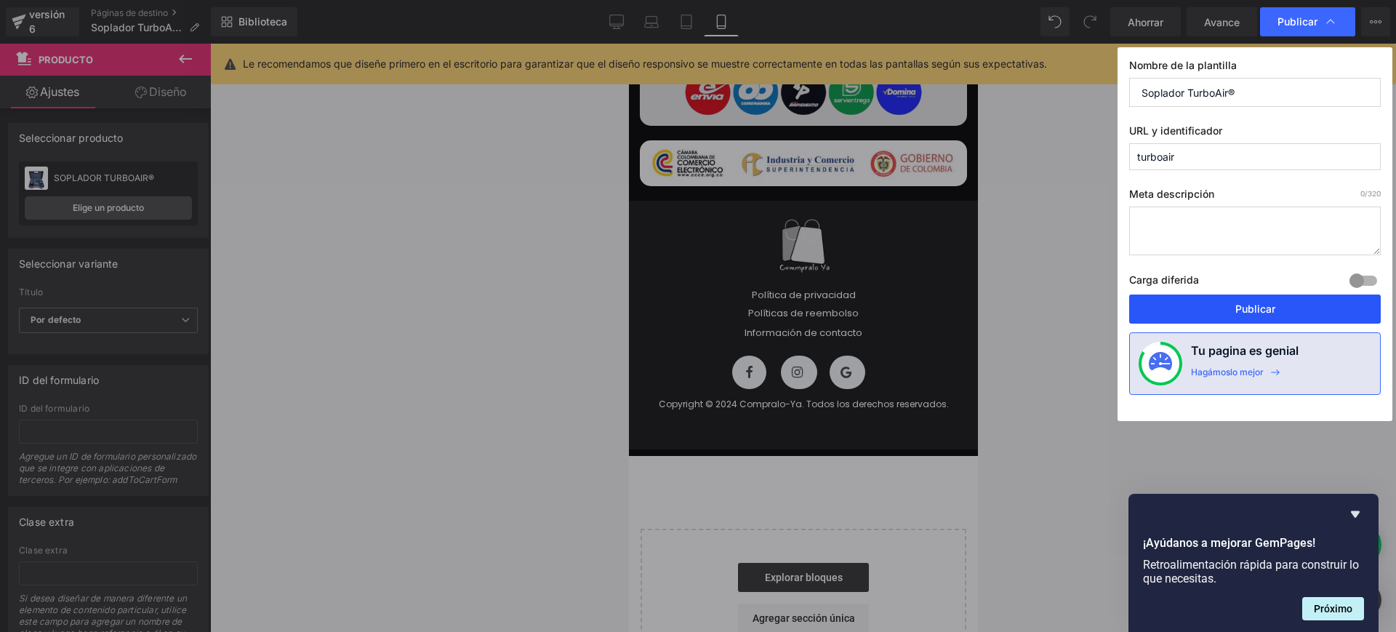
click at [1237, 309] on font "Publicar" at bounding box center [1255, 308] width 40 height 12
